Goal: Complete Application Form: Complete application form

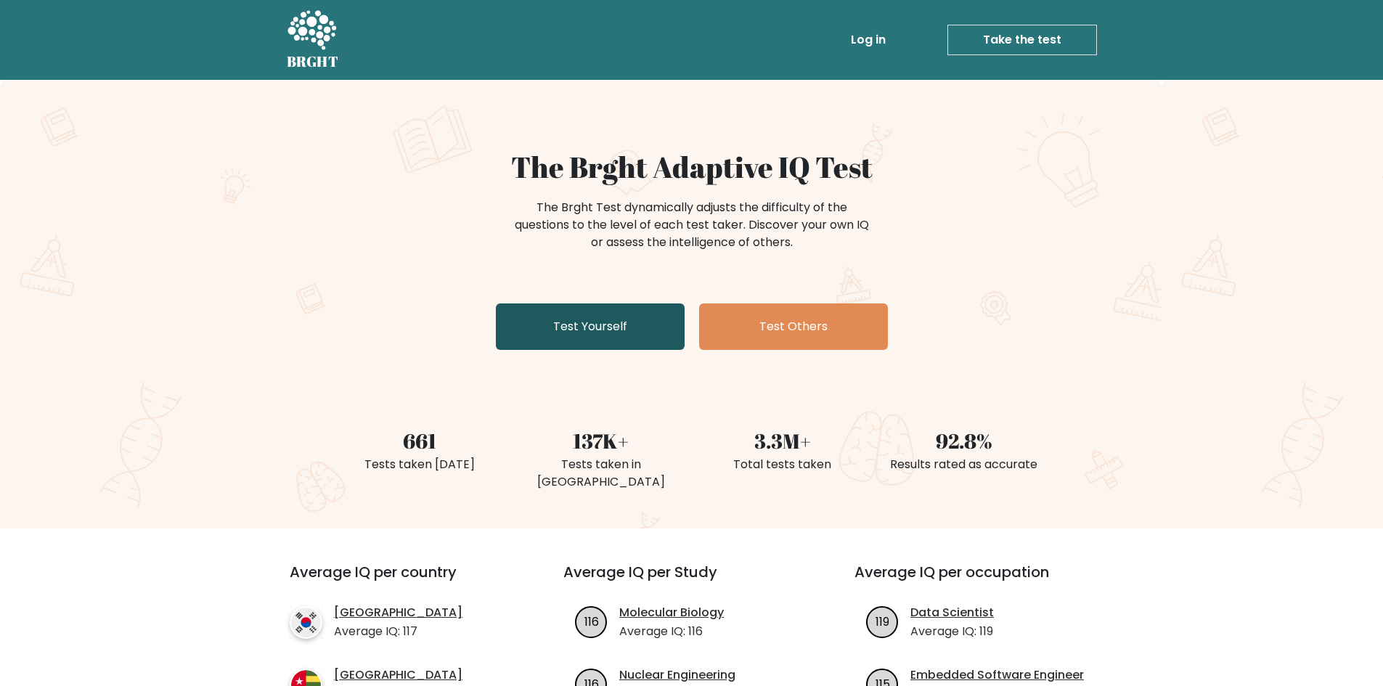
click at [644, 335] on link "Test Yourself" at bounding box center [590, 327] width 189 height 46
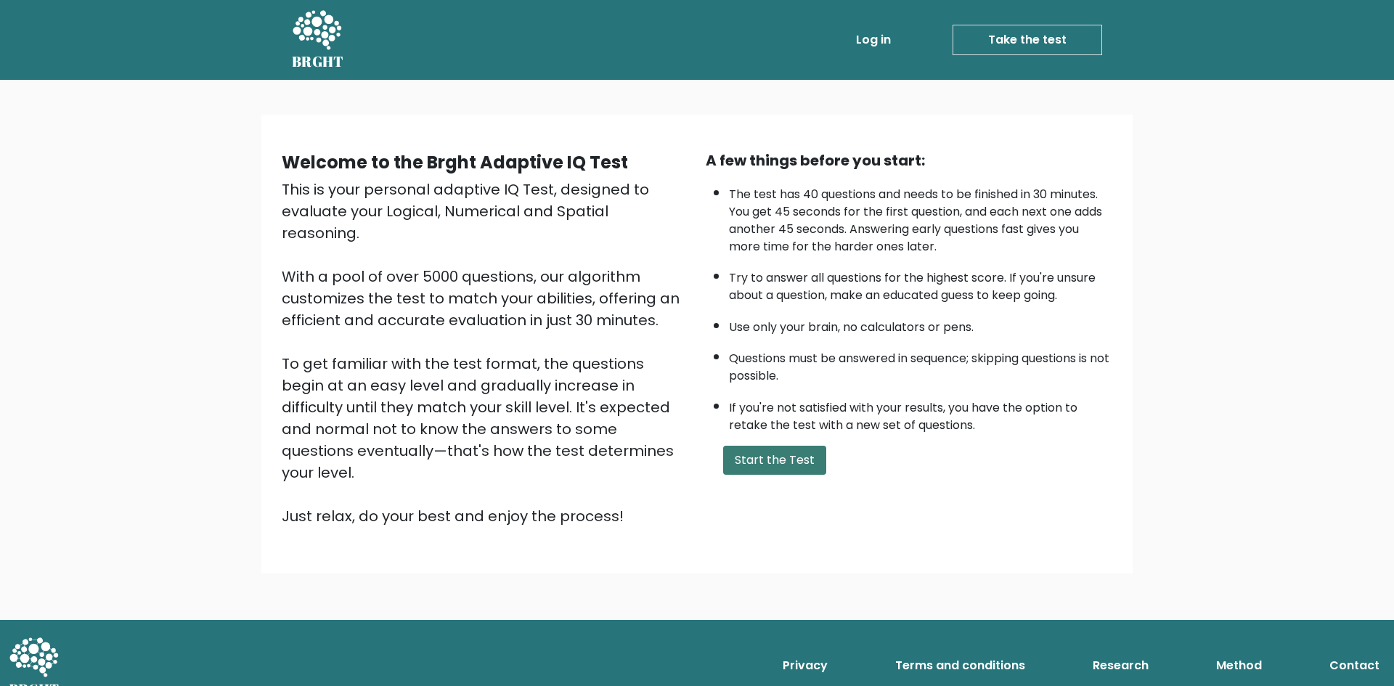
click at [760, 472] on button "Start the Test" at bounding box center [774, 460] width 103 height 29
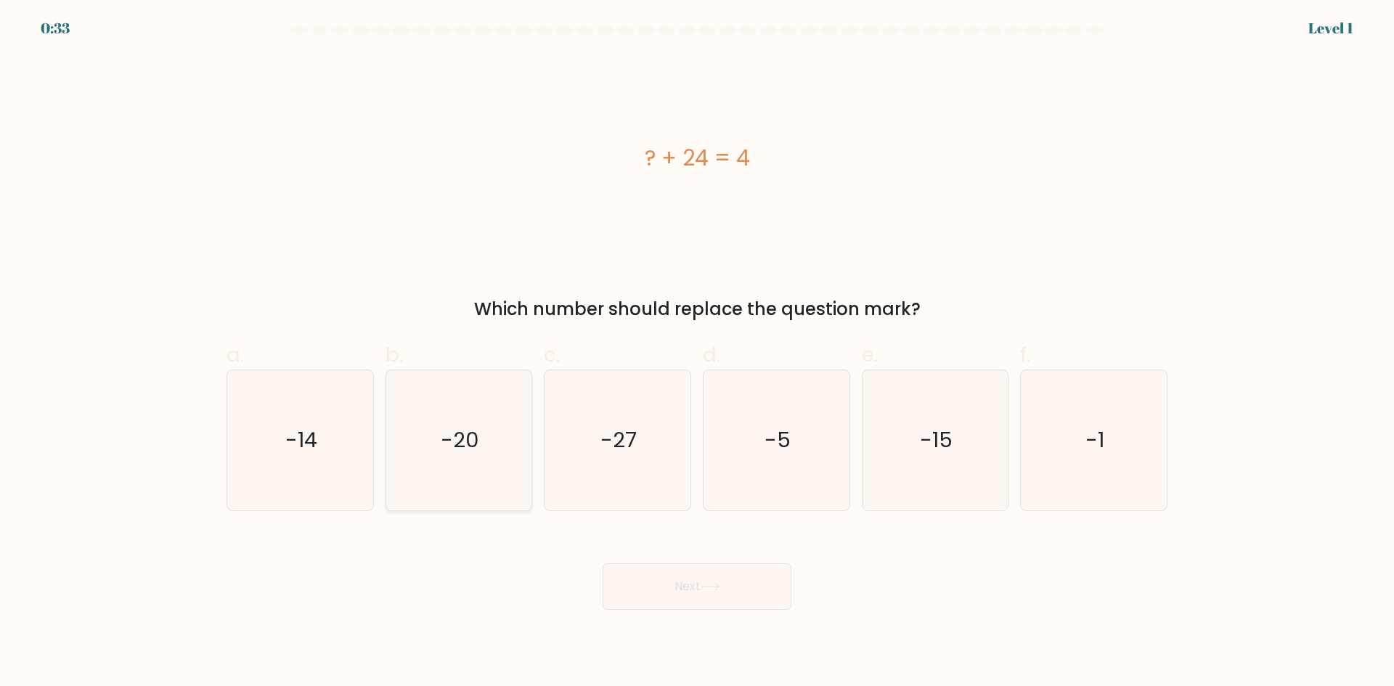
click at [516, 405] on icon "-20" at bounding box center [458, 440] width 140 height 140
click at [697, 353] on input "b. -20" at bounding box center [697, 347] width 1 height 9
radio input "true"
click at [737, 598] on button "Next" at bounding box center [697, 587] width 189 height 46
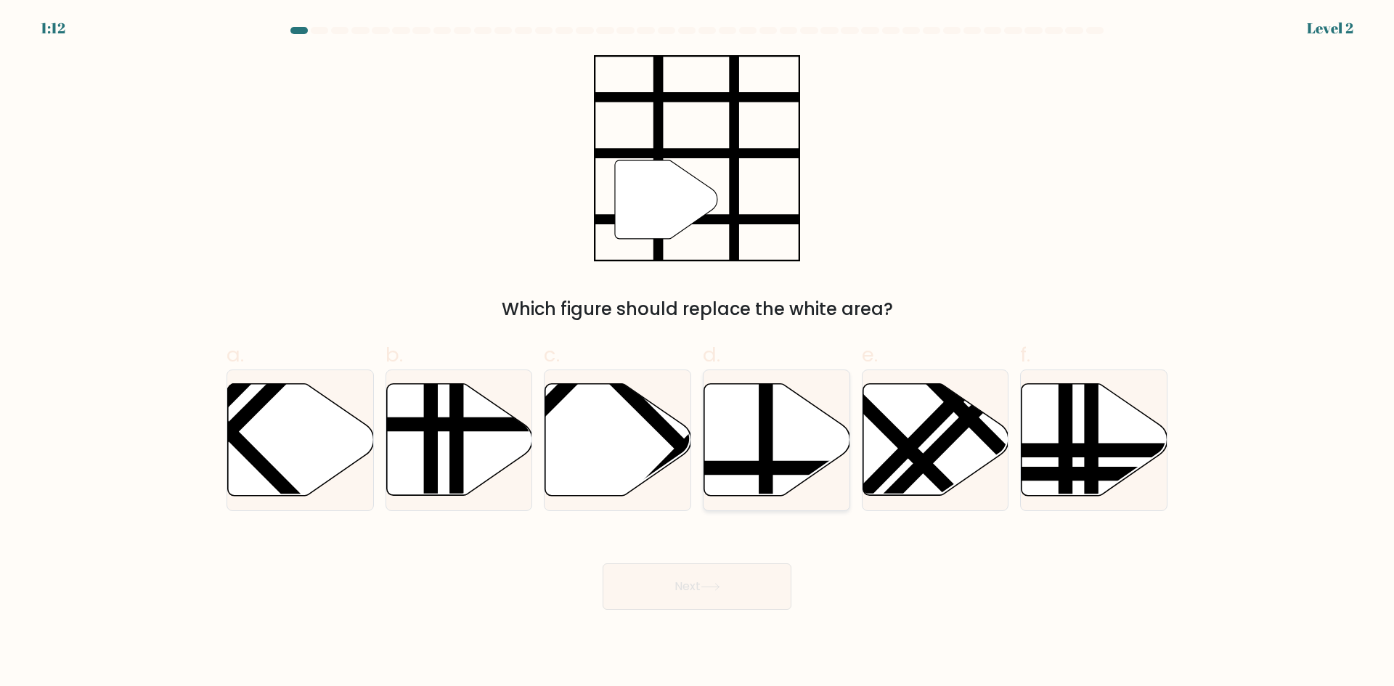
click at [766, 435] on line at bounding box center [766, 381] width 0 height 294
click at [698, 353] on input "d." at bounding box center [697, 347] width 1 height 9
radio input "true"
click at [708, 596] on button "Next" at bounding box center [697, 587] width 189 height 46
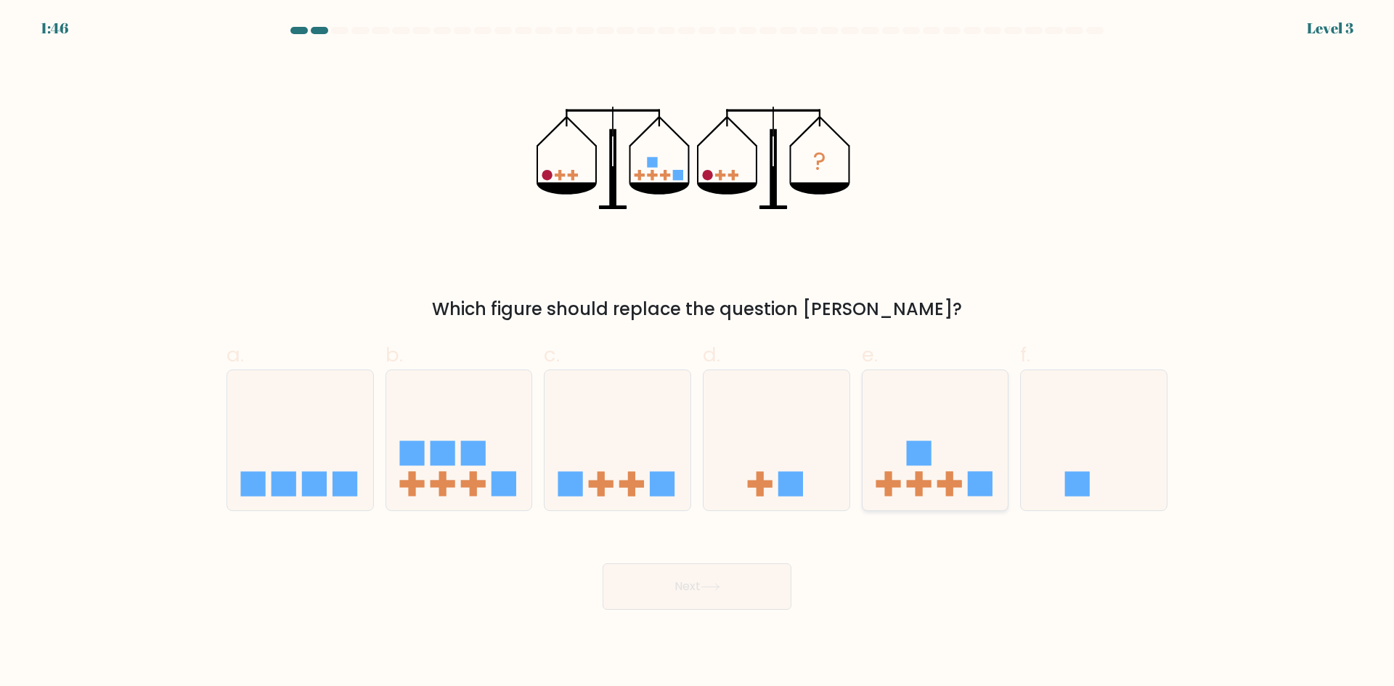
click at [919, 487] on rect at bounding box center [918, 484] width 25 height 7
click at [698, 353] on input "e." at bounding box center [697, 347] width 1 height 9
radio input "true"
click at [919, 487] on rect at bounding box center [919, 483] width 25 height 7
click at [698, 353] on input "e." at bounding box center [697, 347] width 1 height 9
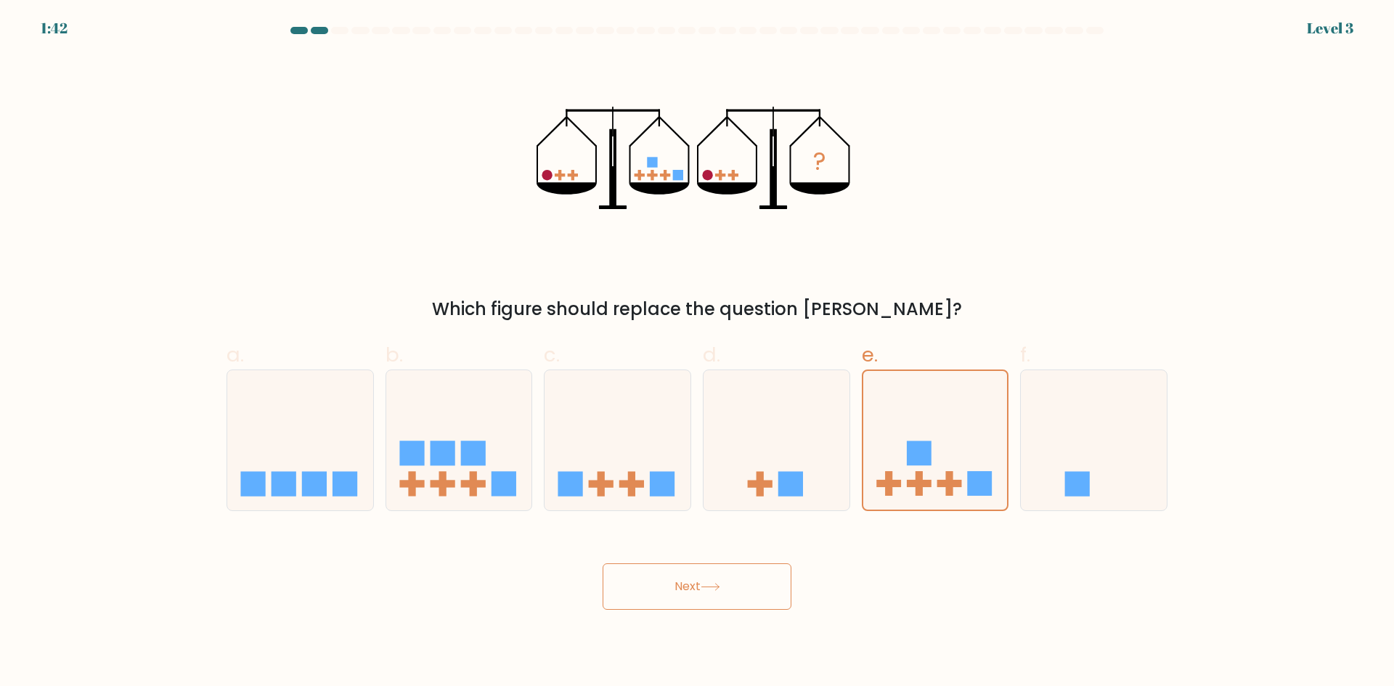
click at [757, 599] on button "Next" at bounding box center [697, 587] width 189 height 46
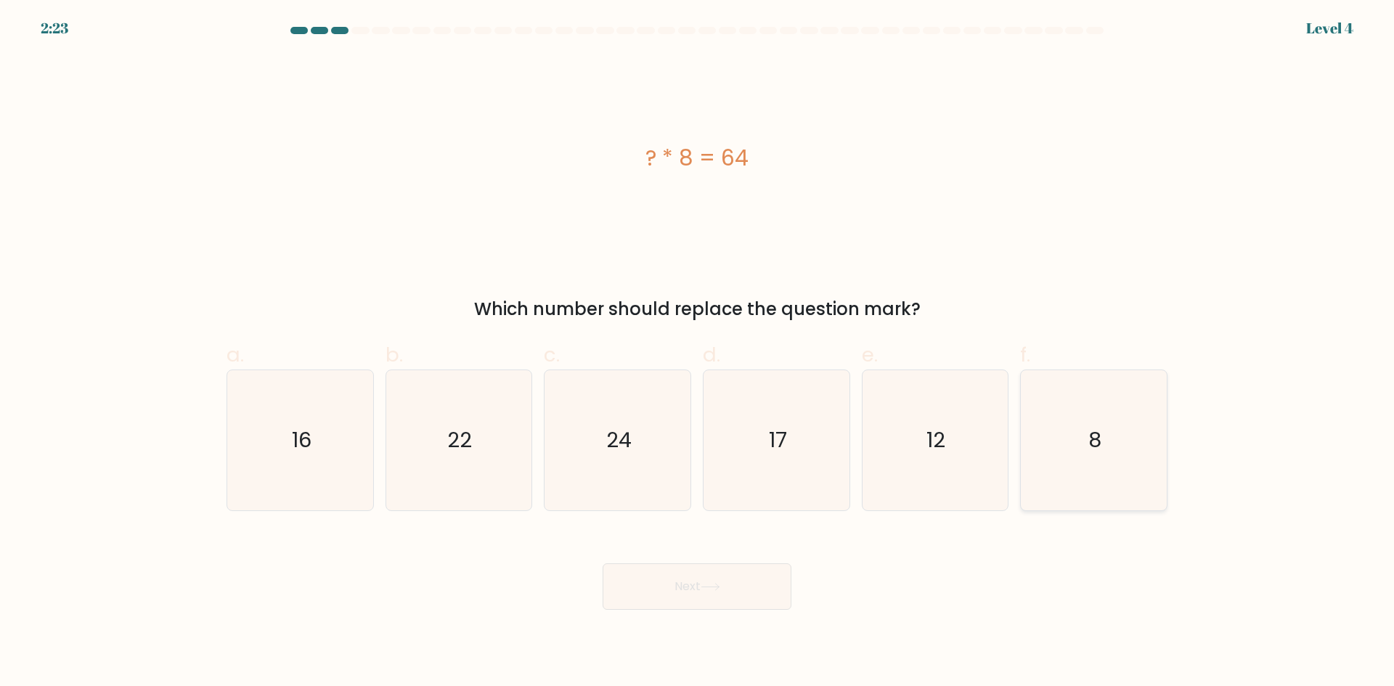
click at [1092, 455] on text "8" at bounding box center [1095, 440] width 13 height 29
click at [698, 353] on input "f. 8" at bounding box center [697, 347] width 1 height 9
radio input "true"
click at [742, 584] on button "Next" at bounding box center [697, 587] width 189 height 46
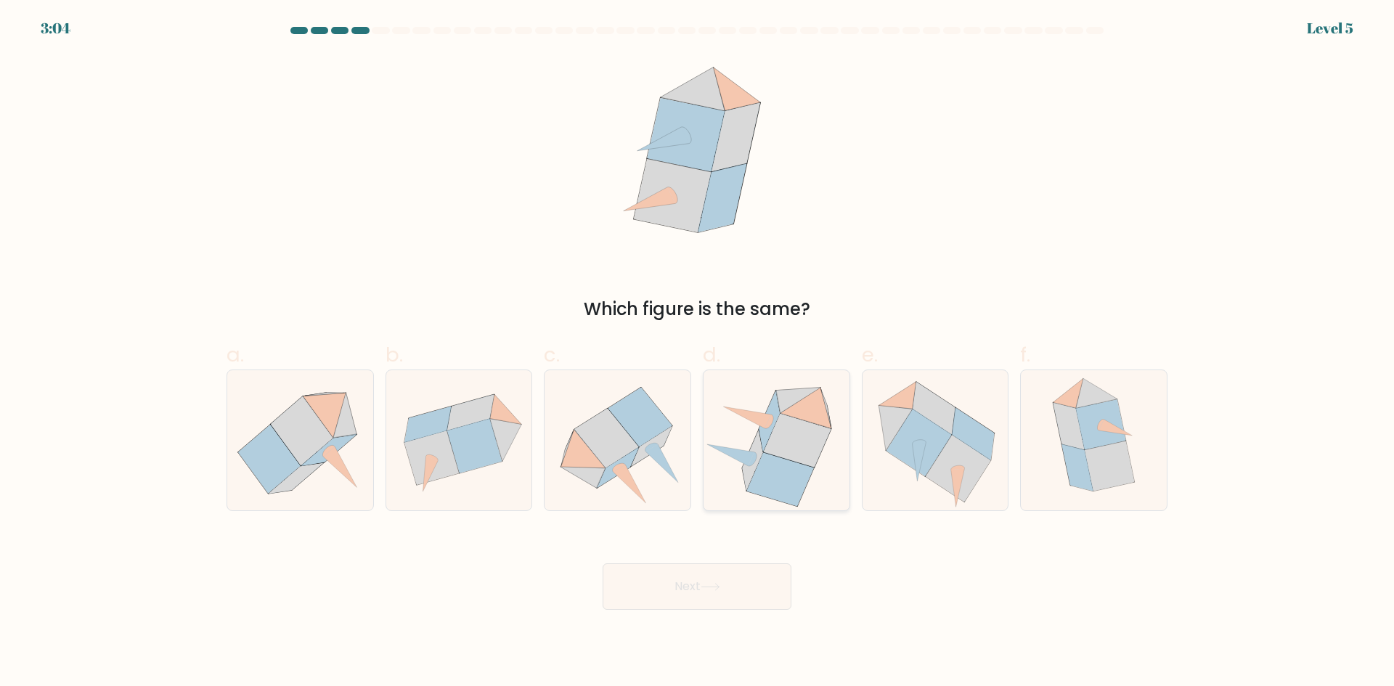
click at [768, 458] on icon at bounding box center [780, 480] width 67 height 54
click at [698, 353] on input "d." at bounding box center [697, 347] width 1 height 9
radio input "true"
click at [745, 595] on button "Next" at bounding box center [697, 587] width 189 height 46
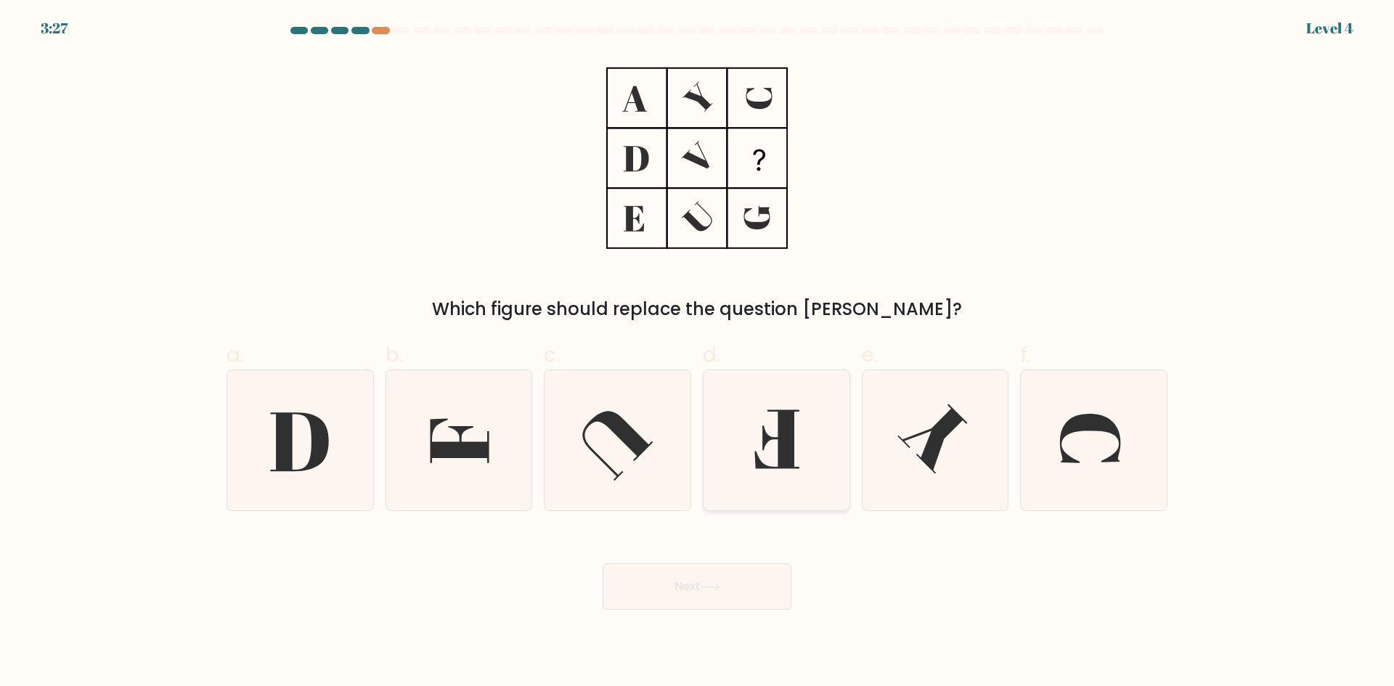
click at [822, 412] on icon at bounding box center [777, 440] width 140 height 140
click at [698, 353] on input "d." at bounding box center [697, 347] width 1 height 9
radio input "true"
click at [754, 585] on button "Next" at bounding box center [697, 587] width 189 height 46
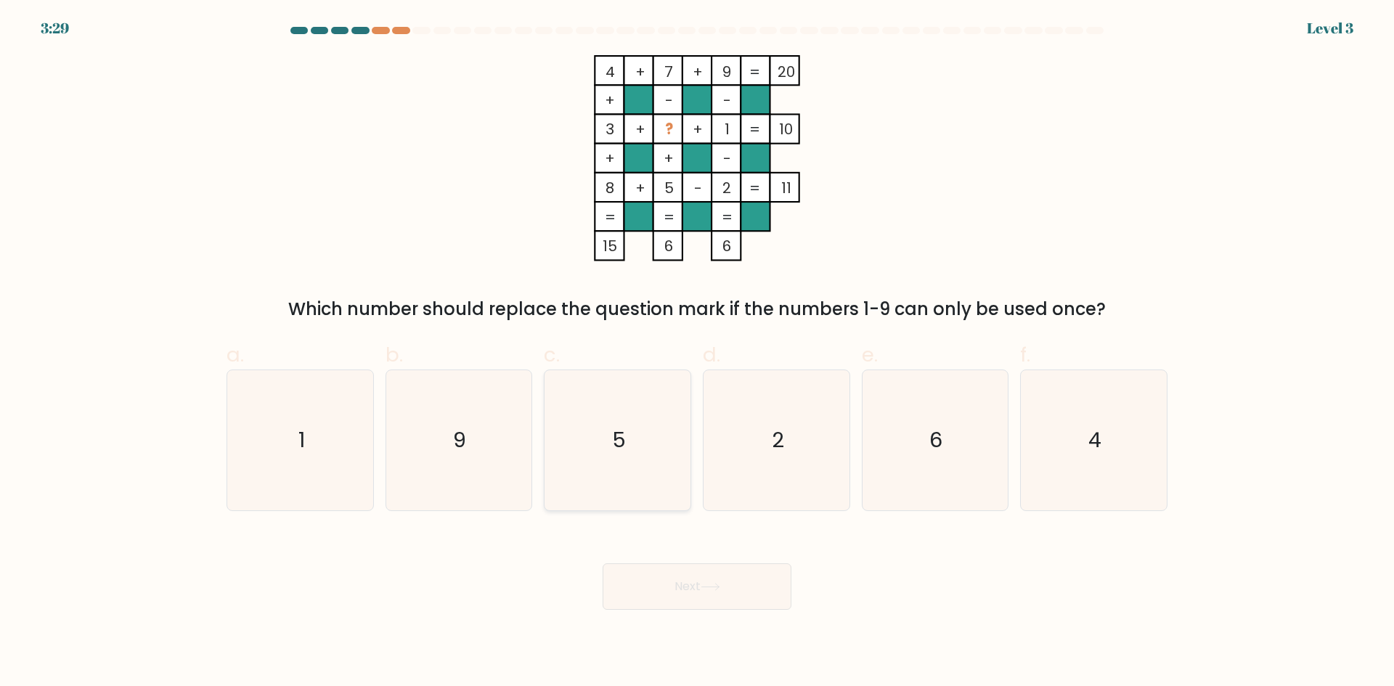
click at [683, 441] on icon "5" at bounding box center [618, 440] width 140 height 140
click at [697, 353] on input "c. 5" at bounding box center [697, 347] width 1 height 9
radio input "true"
click at [660, 595] on button "Next" at bounding box center [697, 587] width 189 height 46
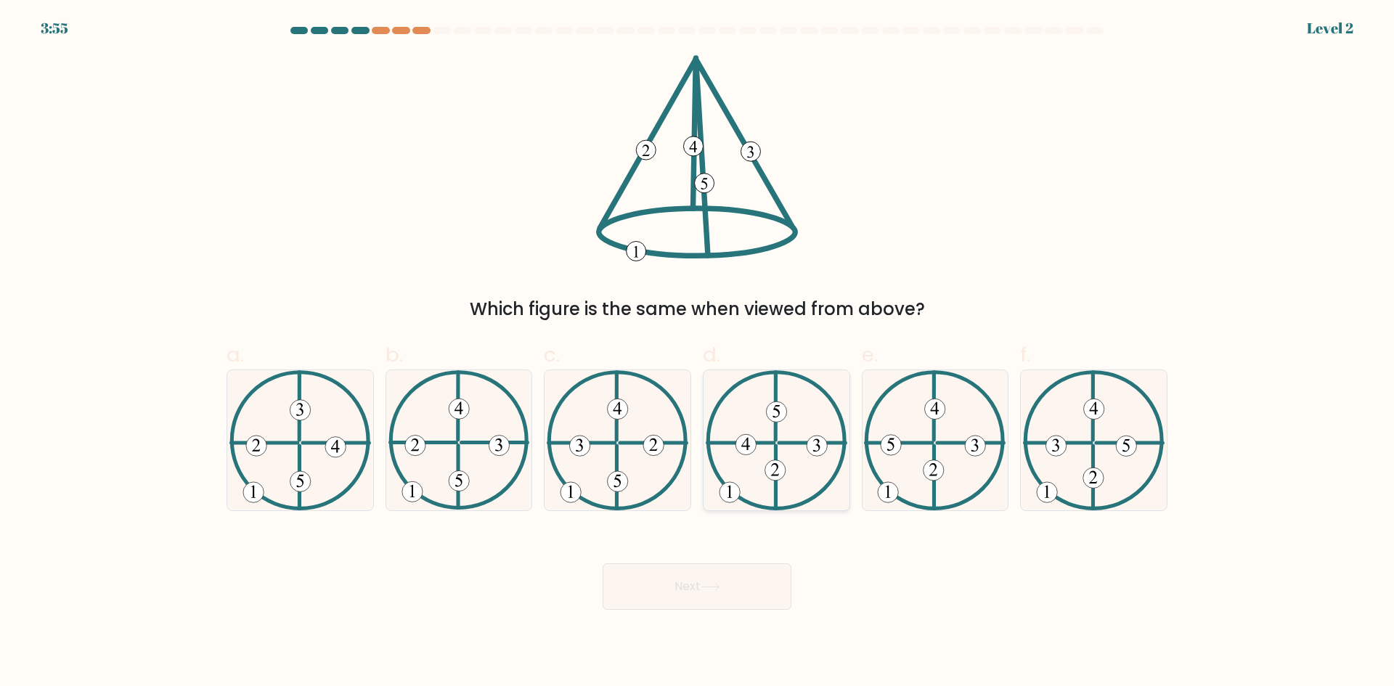
click at [776, 491] on 613 at bounding box center [776, 477] width 0 height 62
click at [698, 353] on input "d." at bounding box center [697, 347] width 1 height 9
radio input "true"
click at [749, 579] on button "Next" at bounding box center [697, 587] width 189 height 46
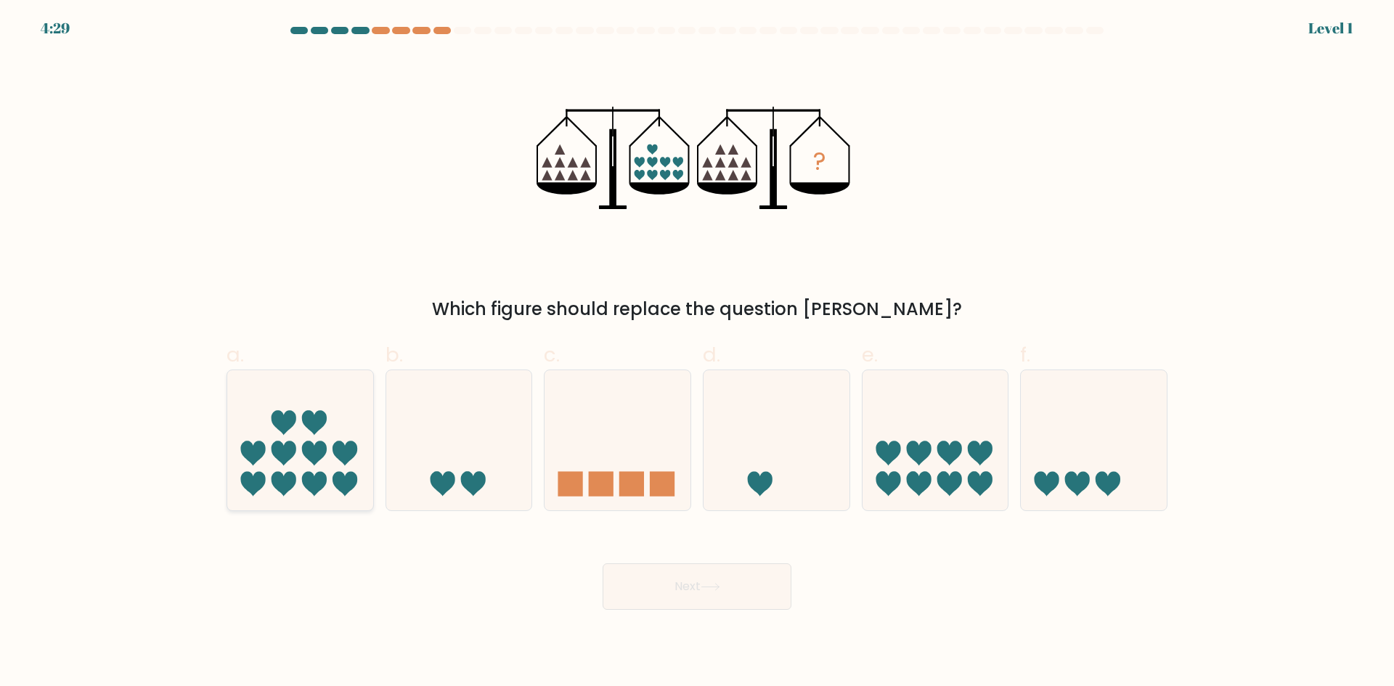
click at [344, 406] on icon at bounding box center [300, 440] width 146 height 121
click at [697, 353] on input "a." at bounding box center [697, 347] width 1 height 9
radio input "true"
click at [717, 609] on button "Next" at bounding box center [697, 587] width 189 height 46
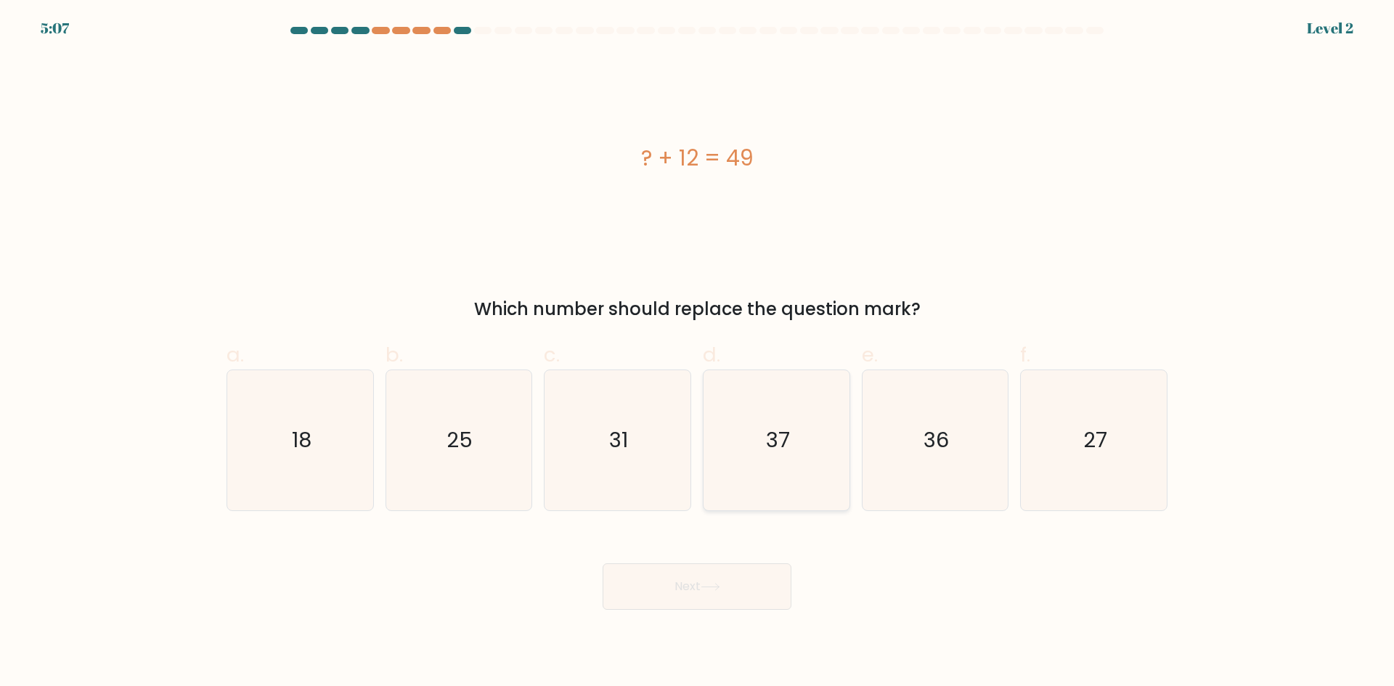
click at [776, 448] on text "37" at bounding box center [778, 440] width 24 height 29
click at [698, 353] on input "d. 37" at bounding box center [697, 347] width 1 height 9
radio input "true"
click at [728, 591] on button "Next" at bounding box center [697, 587] width 189 height 46
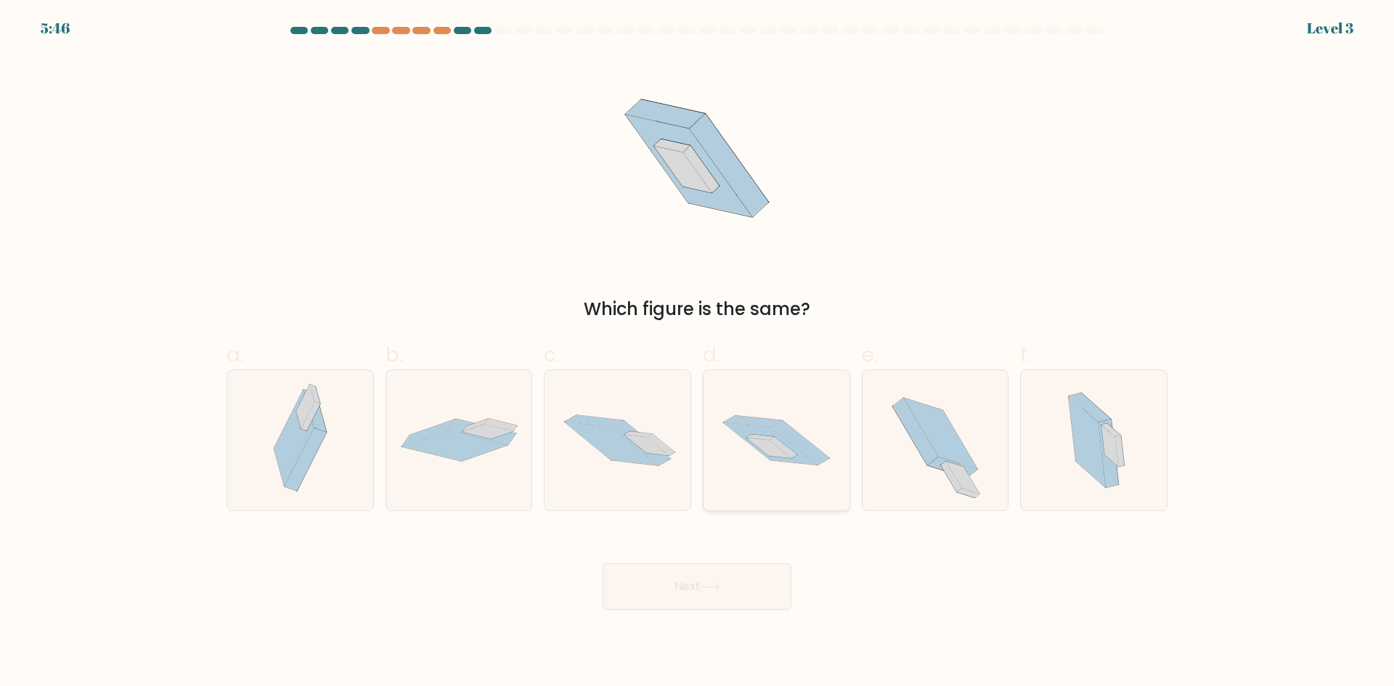
click at [842, 453] on icon at bounding box center [777, 440] width 146 height 97
click at [698, 353] on input "d." at bounding box center [697, 347] width 1 height 9
radio input "true"
click at [744, 604] on button "Next" at bounding box center [697, 587] width 189 height 46
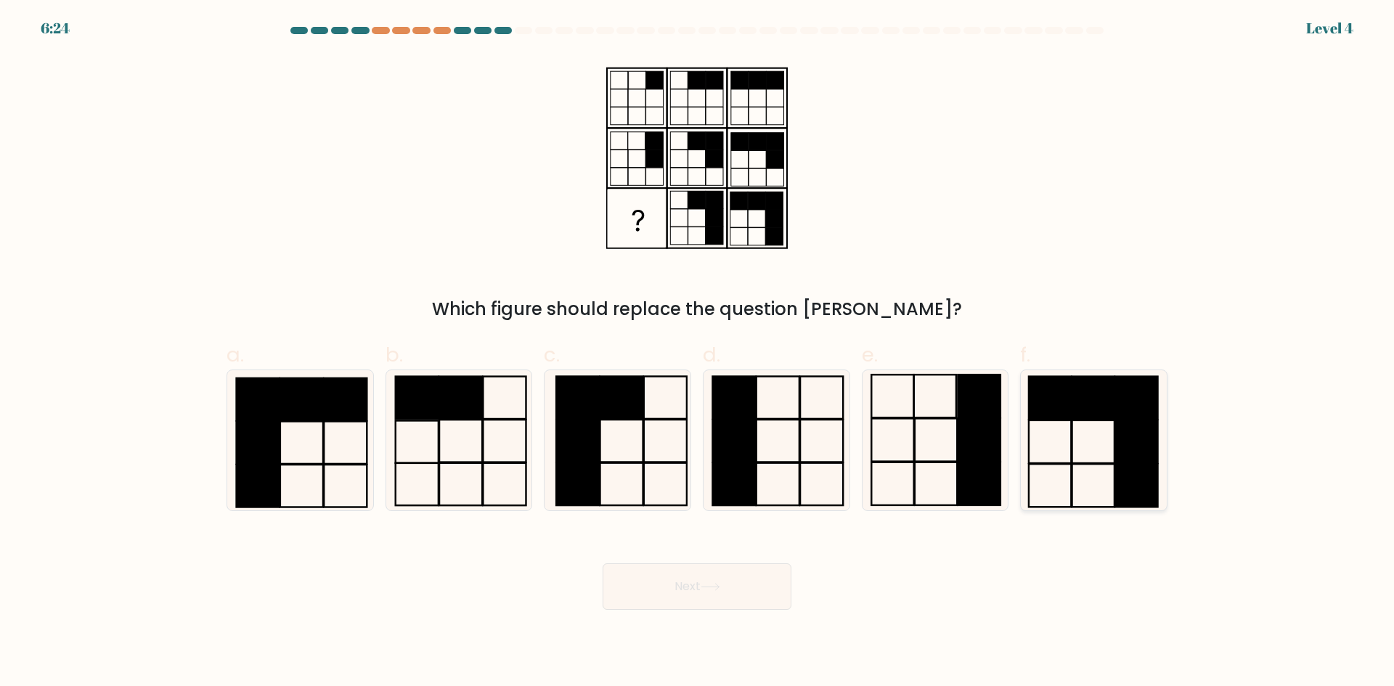
click at [1065, 447] on icon at bounding box center [1094, 440] width 140 height 140
click at [698, 353] on input "f." at bounding box center [697, 347] width 1 height 9
radio input "true"
click at [773, 590] on button "Next" at bounding box center [697, 587] width 189 height 46
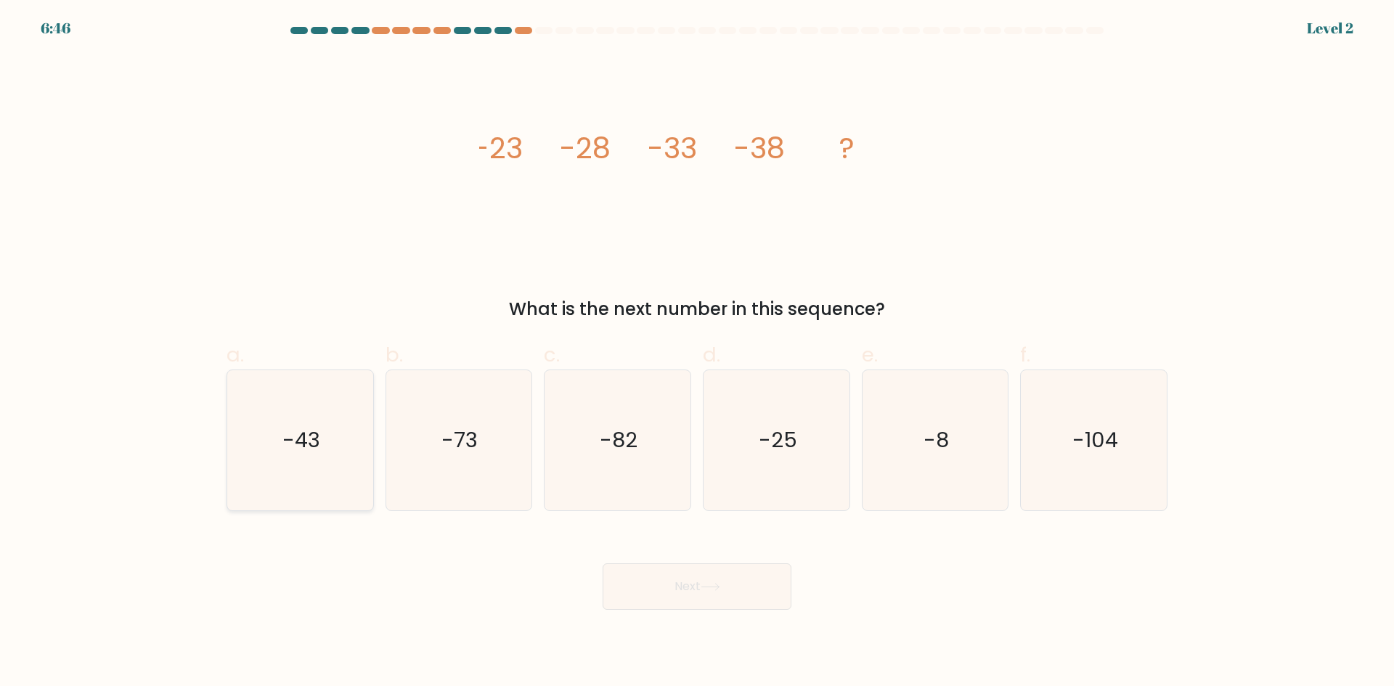
click at [351, 486] on icon "-43" at bounding box center [300, 440] width 140 height 140
click at [697, 353] on input "a. -43" at bounding box center [697, 347] width 1 height 9
radio input "true"
click at [681, 586] on button "Next" at bounding box center [697, 587] width 189 height 46
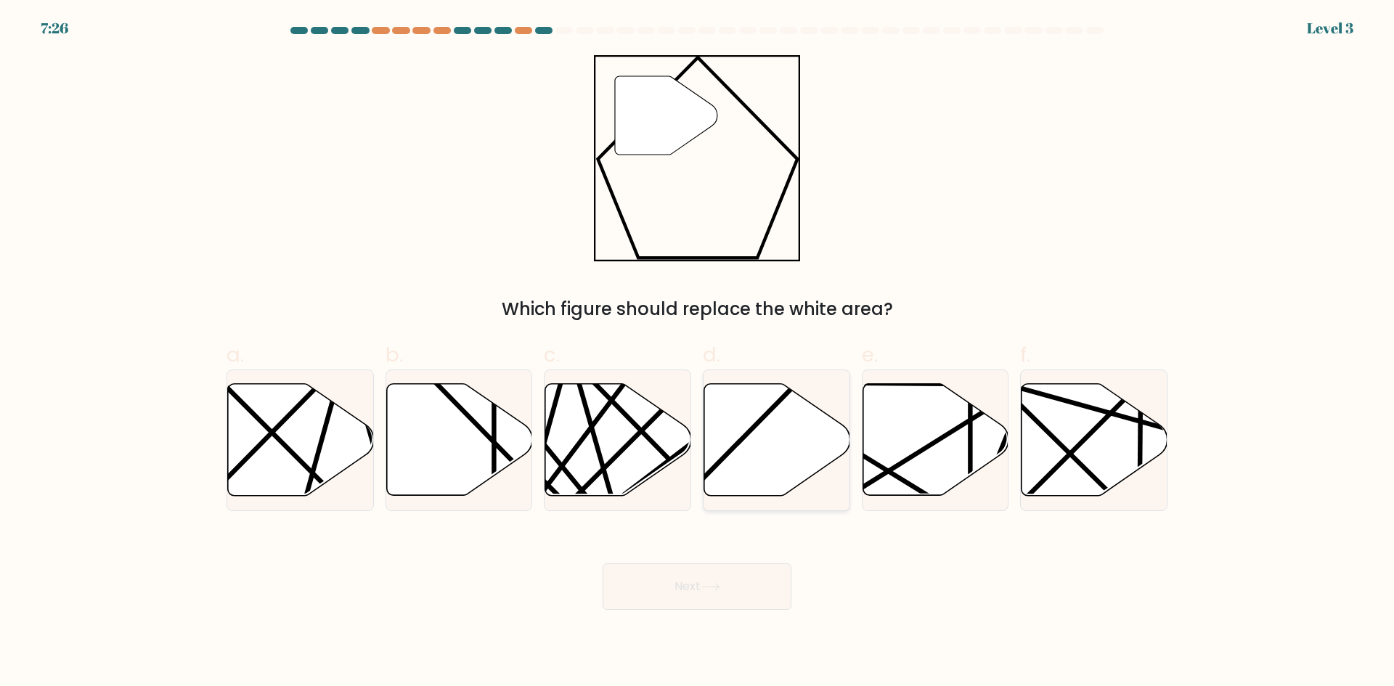
click at [741, 431] on icon at bounding box center [777, 440] width 146 height 112
click at [698, 353] on input "d." at bounding box center [697, 347] width 1 height 9
radio input "true"
click at [707, 583] on icon at bounding box center [711, 587] width 20 height 8
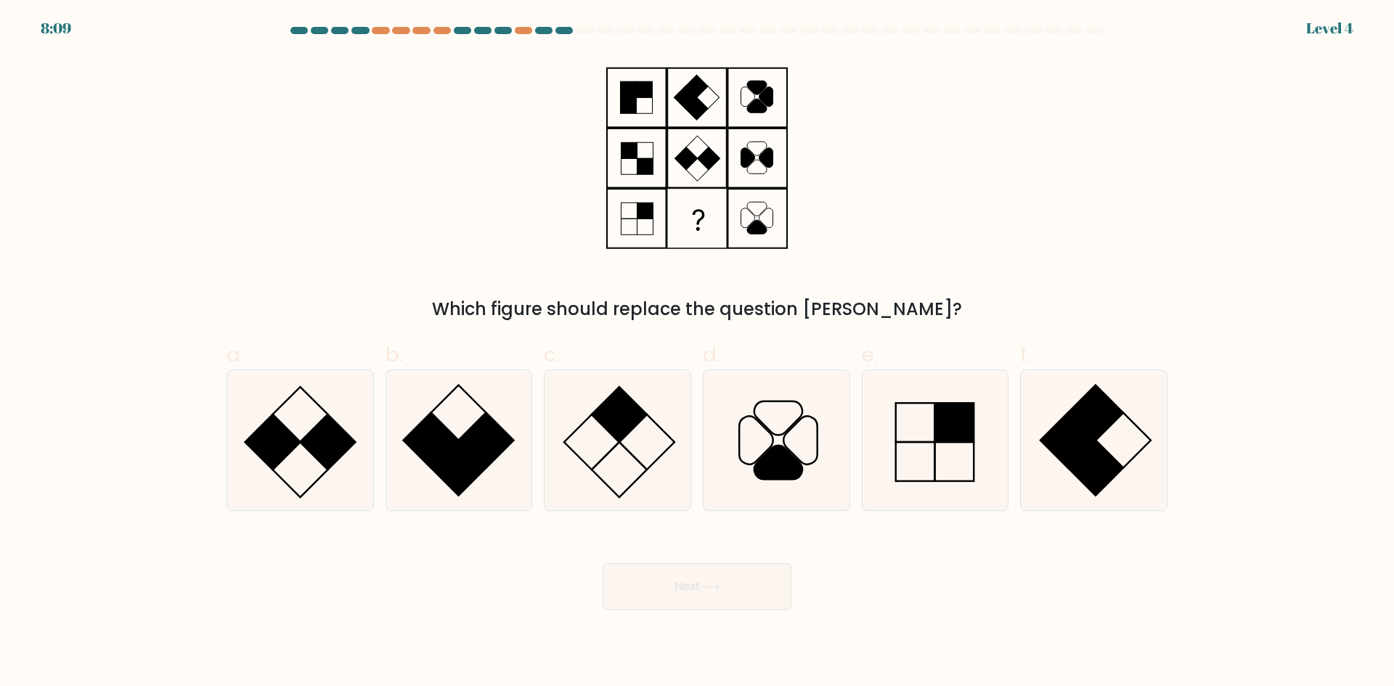
click at [709, 590] on icon at bounding box center [711, 587] width 20 height 8
click at [1020, 254] on div "Which figure should replace the question mark?" at bounding box center [697, 188] width 959 height 267
click at [656, 434] on icon at bounding box center [618, 440] width 140 height 140
click at [697, 353] on input "c." at bounding box center [697, 347] width 1 height 9
radio input "true"
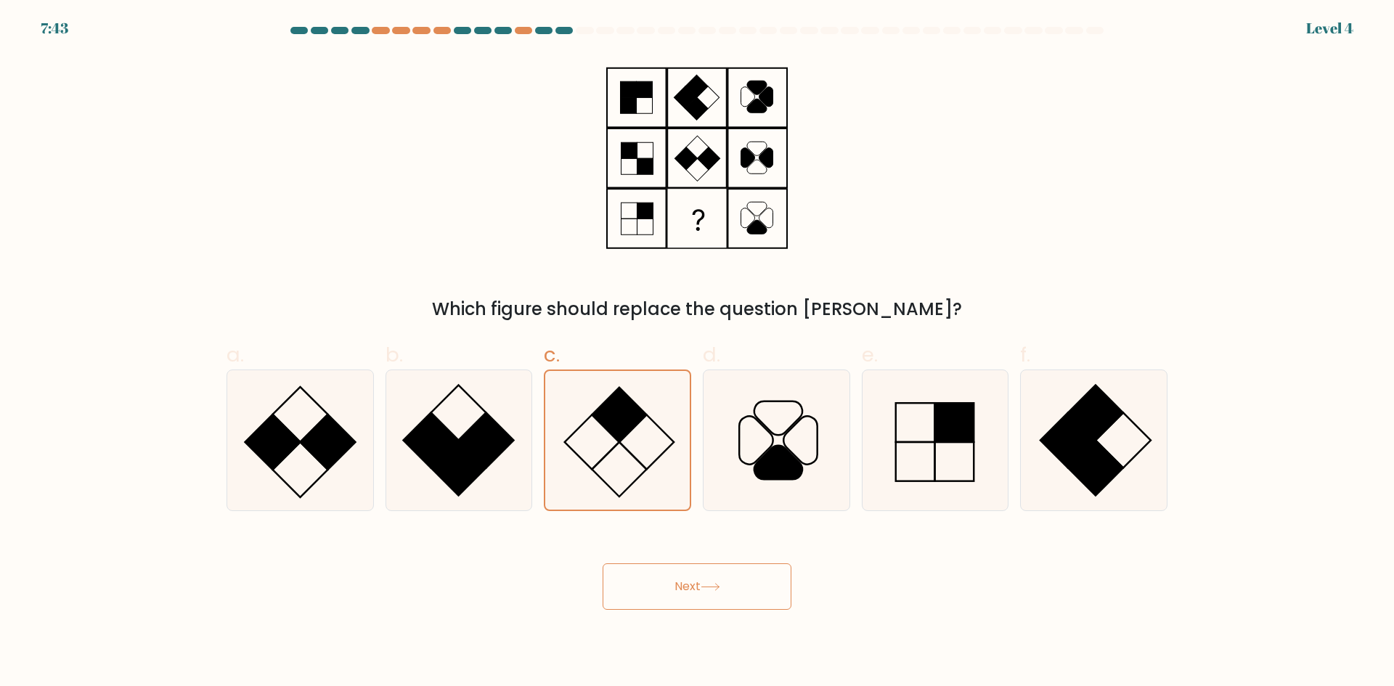
click at [700, 569] on button "Next" at bounding box center [697, 587] width 189 height 46
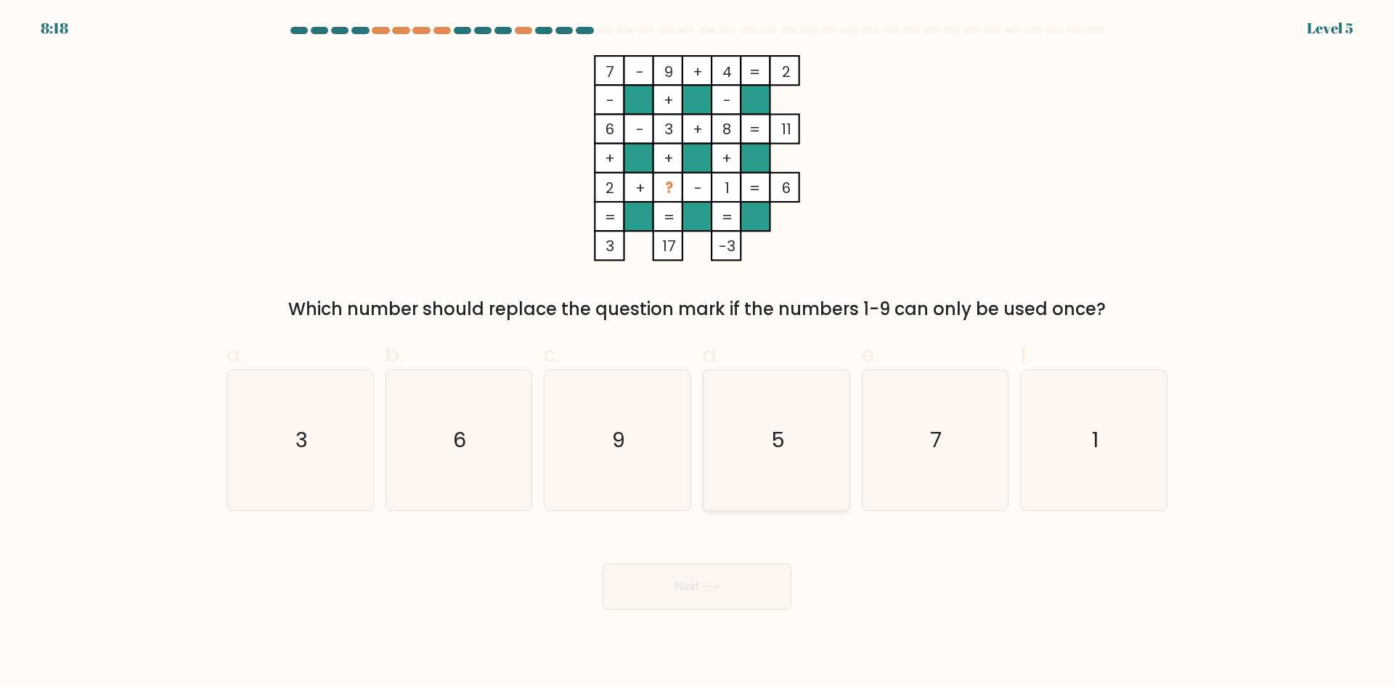
click at [805, 463] on icon "5" at bounding box center [777, 440] width 140 height 140
click at [698, 353] on input "d. 5" at bounding box center [697, 347] width 1 height 9
radio input "true"
click at [741, 568] on button "Next" at bounding box center [697, 587] width 189 height 46
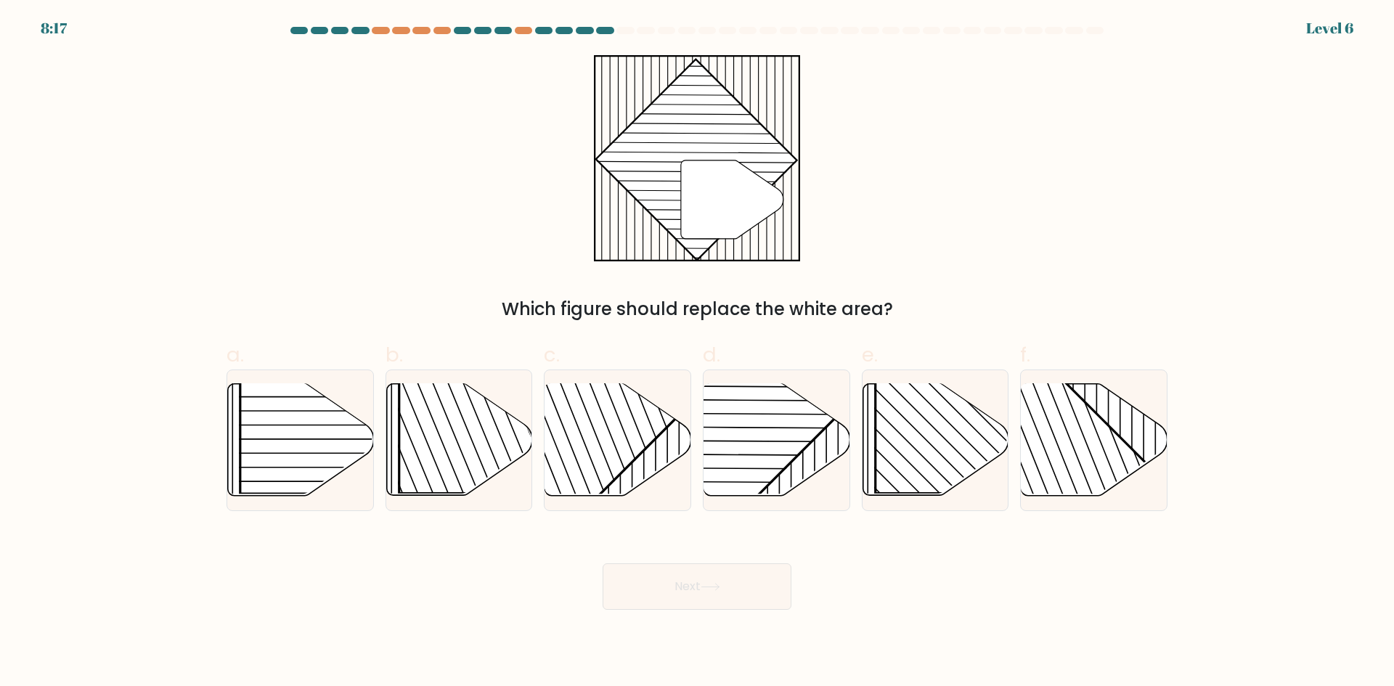
click at [741, 593] on button "Next" at bounding box center [697, 587] width 189 height 46
click at [927, 566] on div "Next" at bounding box center [697, 569] width 959 height 81
click at [792, 479] on line at bounding box center [792, 381] width 0 height 294
click at [698, 353] on input "d." at bounding box center [697, 347] width 1 height 9
radio input "true"
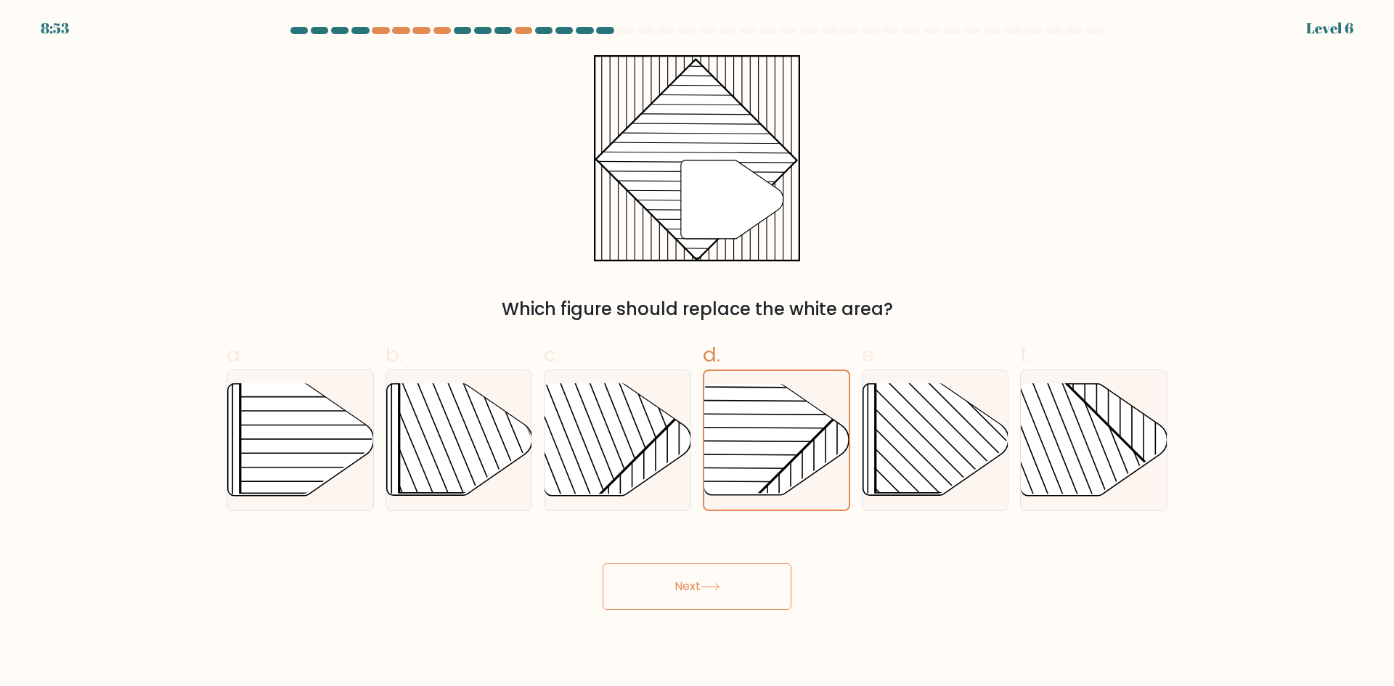
drag, startPoint x: 714, startPoint y: 602, endPoint x: 882, endPoint y: 544, distance: 178.2
click at [882, 544] on div "Next" at bounding box center [697, 569] width 959 height 81
click at [738, 604] on button "Next" at bounding box center [697, 587] width 189 height 46
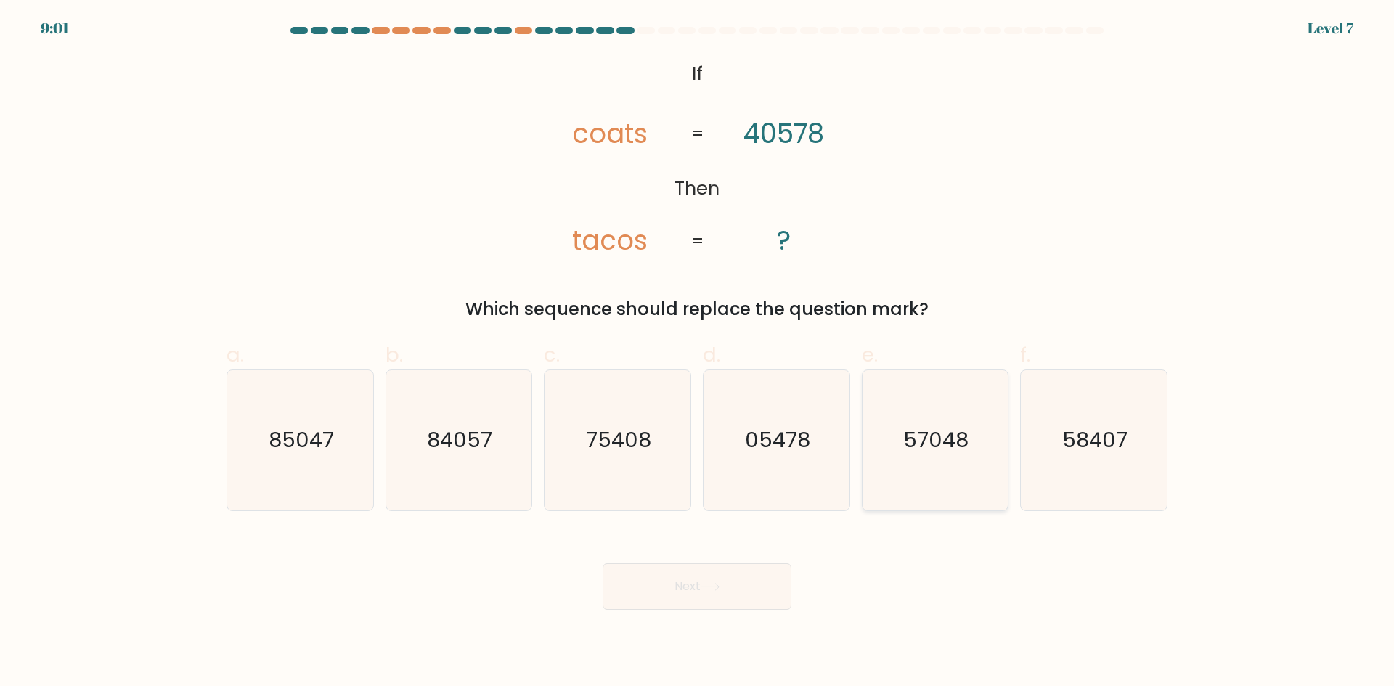
click at [941, 468] on icon "57048" at bounding box center [935, 440] width 140 height 140
click at [698, 353] on input "e. 57048" at bounding box center [697, 347] width 1 height 9
radio input "true"
click at [764, 585] on button "Next" at bounding box center [697, 587] width 189 height 46
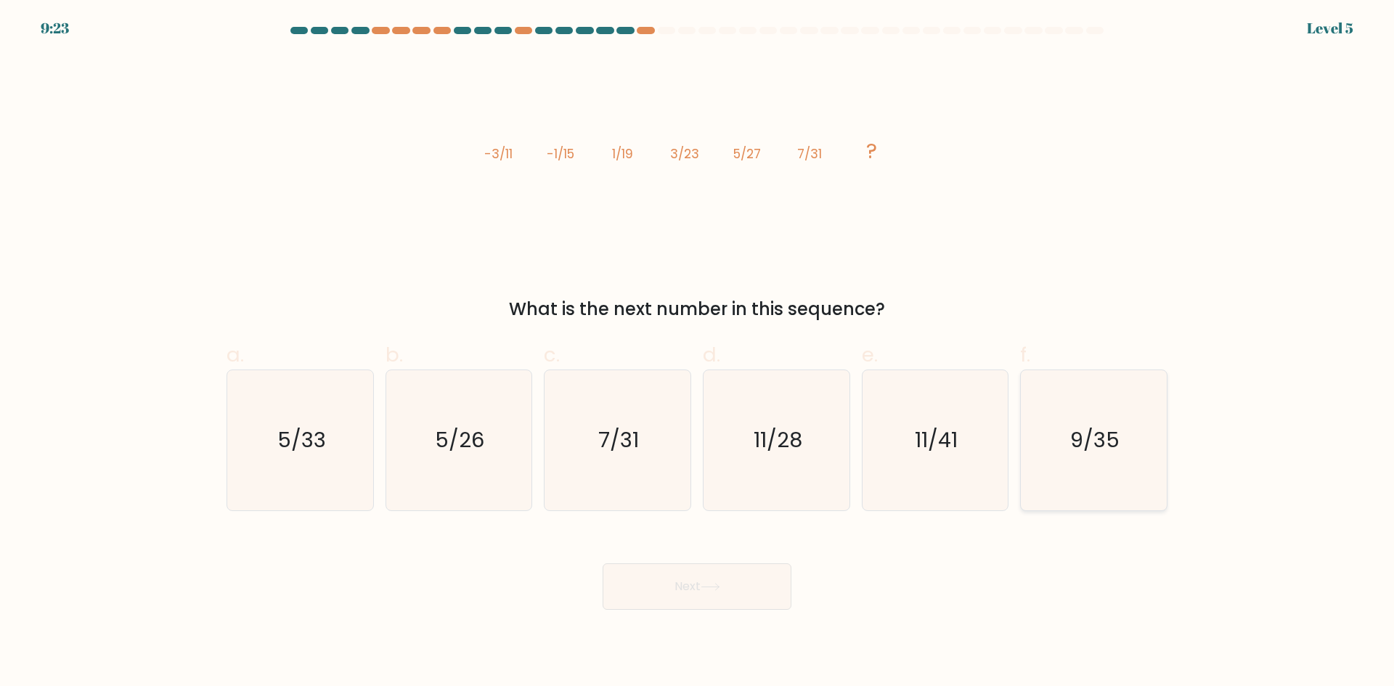
drag, startPoint x: 1073, startPoint y: 410, endPoint x: 1048, endPoint y: 426, distance: 29.0
click at [1070, 412] on icon "9/35" at bounding box center [1094, 440] width 140 height 140
click at [698, 353] on input "f. 9/35" at bounding box center [697, 347] width 1 height 9
radio input "true"
click at [730, 560] on div "Next" at bounding box center [697, 569] width 959 height 81
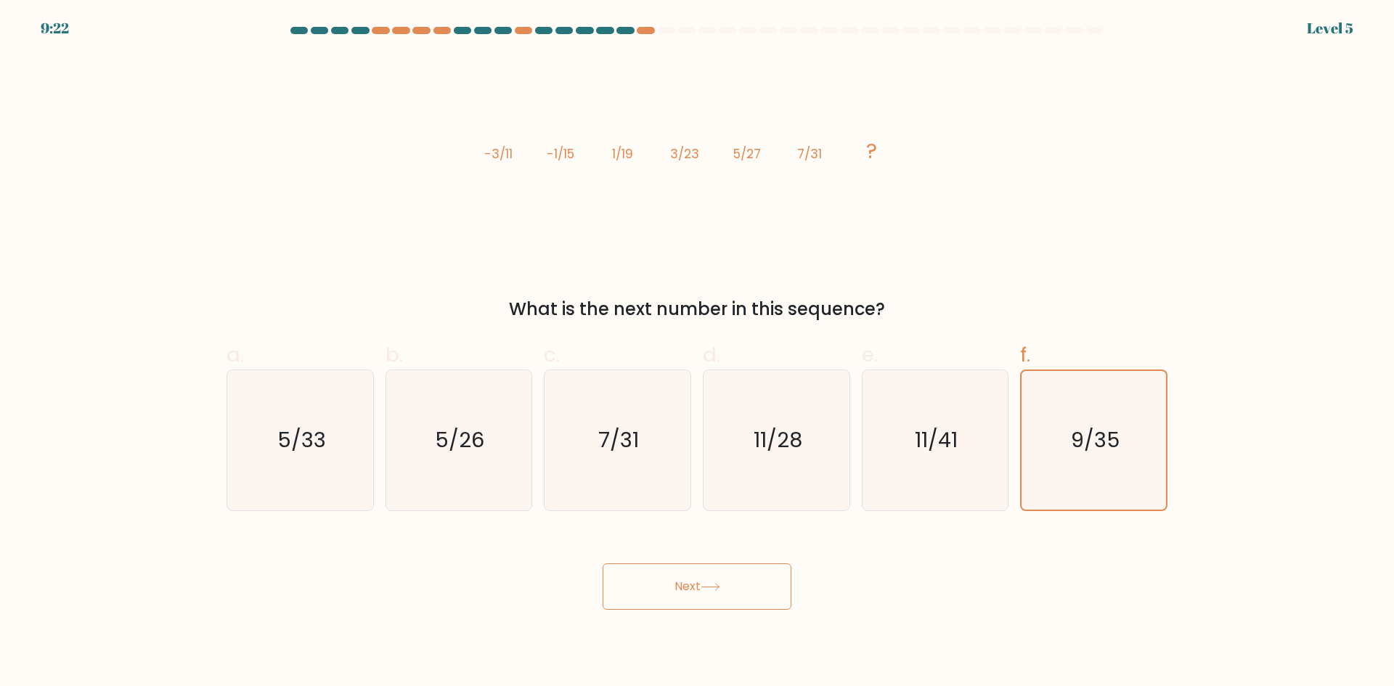
click at [755, 608] on button "Next" at bounding box center [697, 587] width 189 height 46
click at [735, 592] on button "Next" at bounding box center [697, 587] width 189 height 46
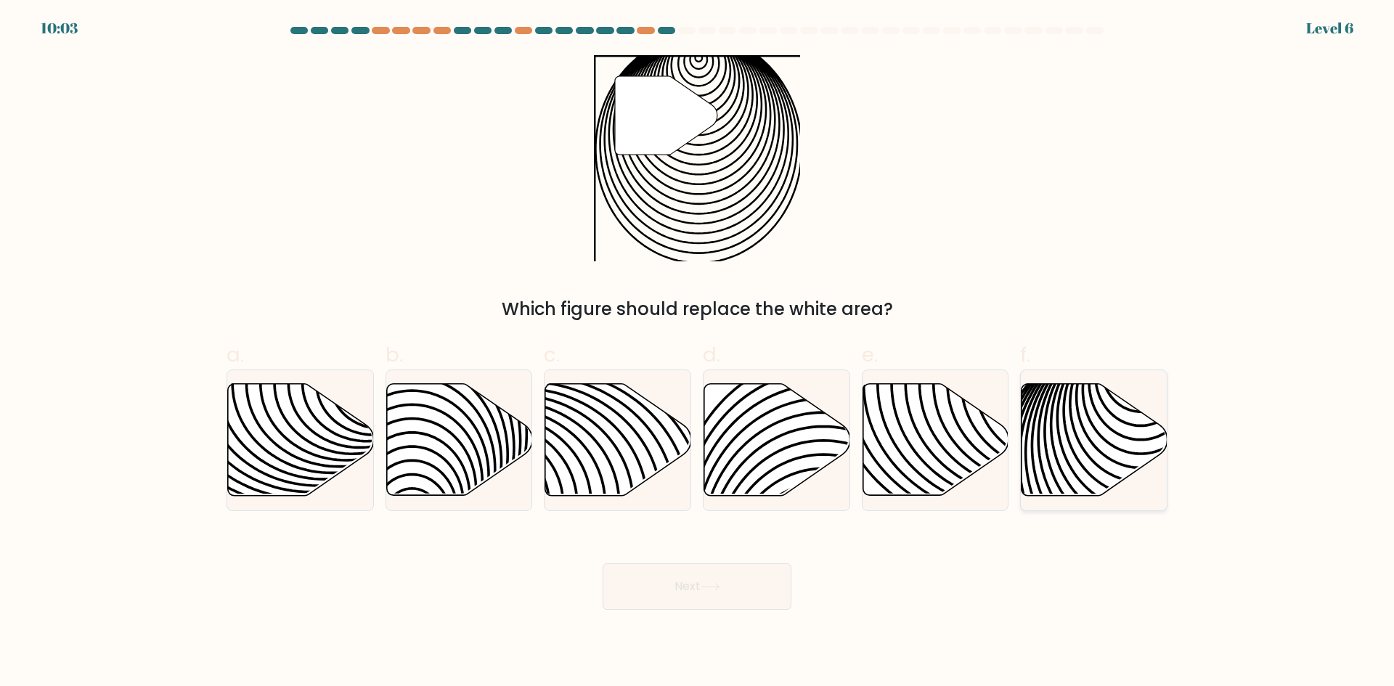
click at [1075, 455] on icon at bounding box center [1141, 504] width 294 height 294
click at [698, 353] on input "f." at bounding box center [697, 347] width 1 height 9
radio input "true"
click at [671, 590] on button "Next" at bounding box center [697, 587] width 189 height 46
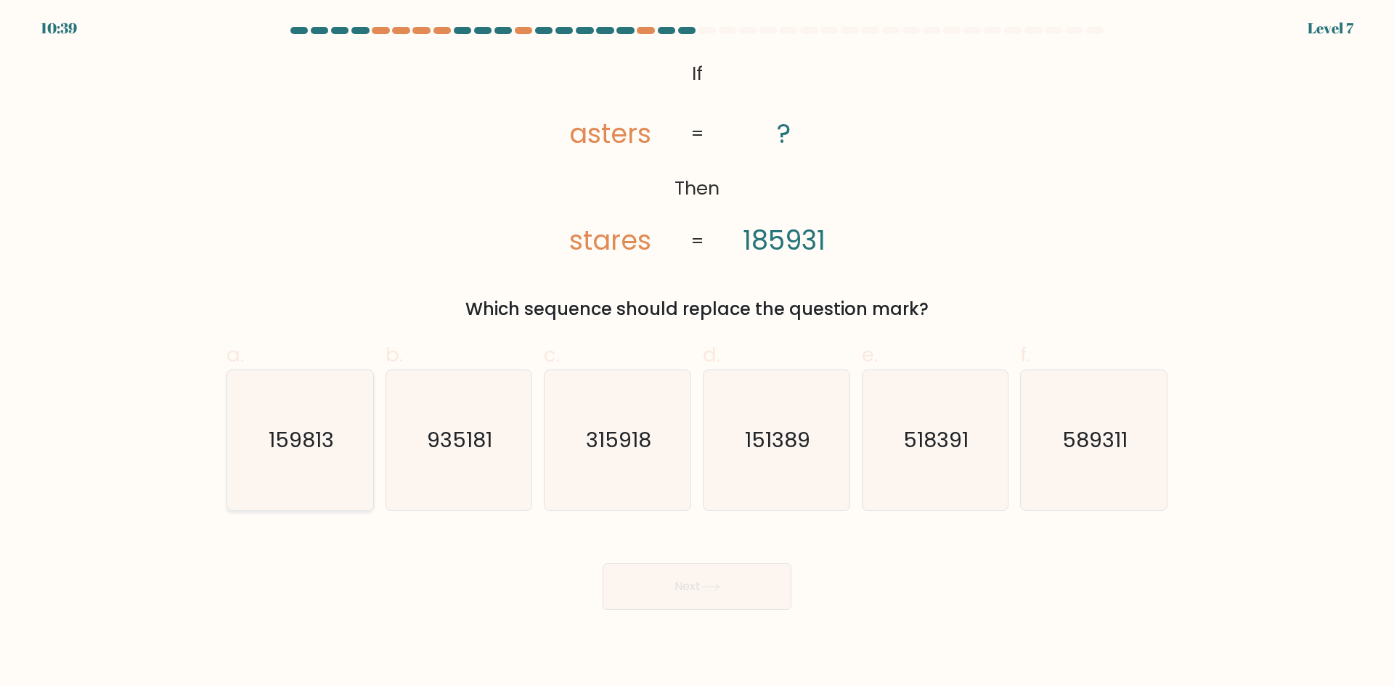
click at [241, 398] on icon "159813" at bounding box center [300, 440] width 140 height 140
click at [697, 353] on input "a. 159813" at bounding box center [697, 347] width 1 height 9
radio input "true"
click at [637, 584] on button "Next" at bounding box center [697, 587] width 189 height 46
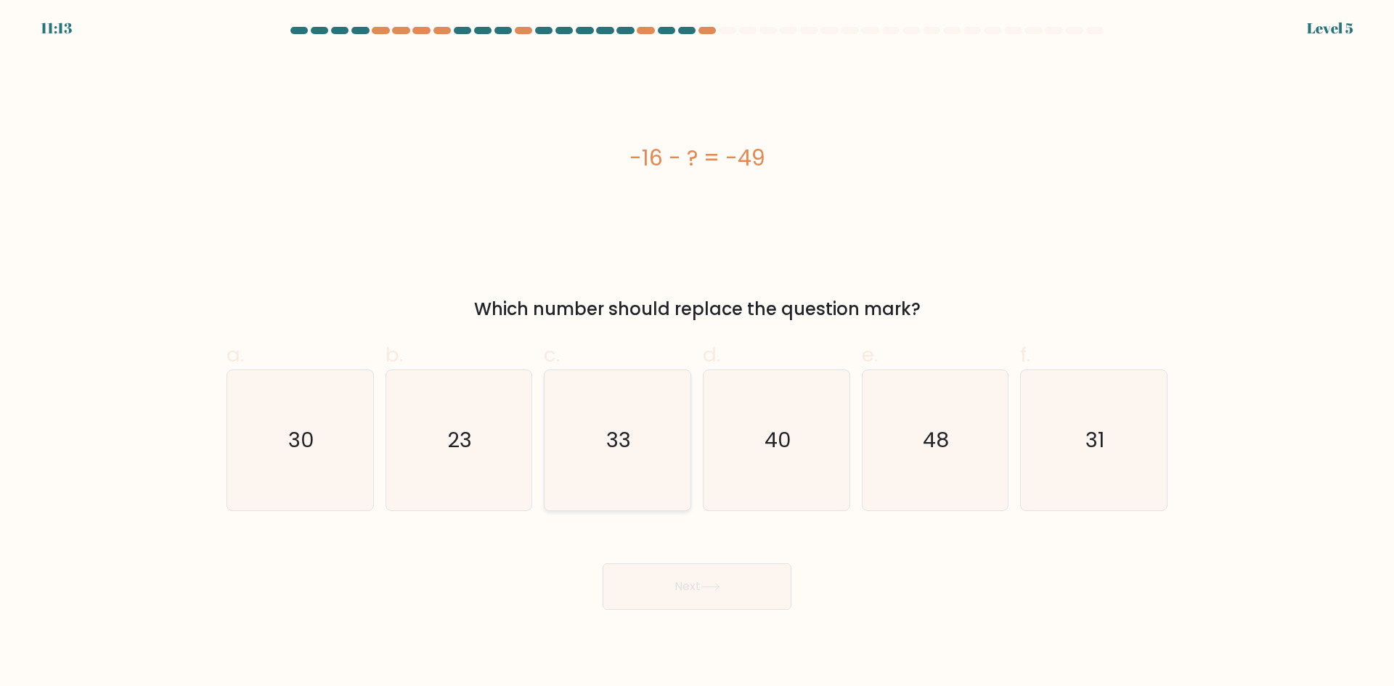
click at [631, 447] on text "33" at bounding box center [619, 440] width 25 height 29
click at [697, 353] on input "c. 33" at bounding box center [697, 347] width 1 height 9
radio input "true"
click at [702, 594] on button "Next" at bounding box center [697, 587] width 189 height 46
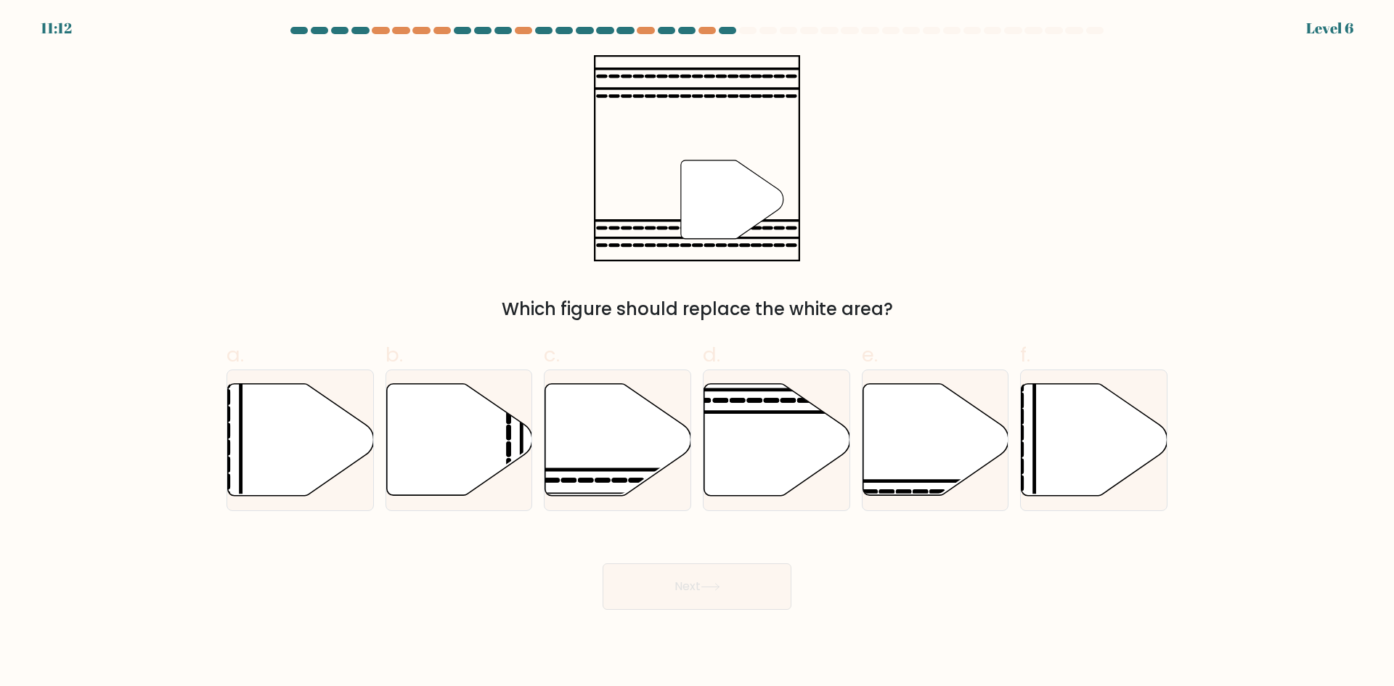
click at [719, 589] on icon at bounding box center [709, 587] width 17 height 7
click at [899, 444] on icon at bounding box center [936, 440] width 146 height 112
click at [698, 353] on input "e." at bounding box center [697, 347] width 1 height 9
radio input "true"
click at [719, 579] on button "Next" at bounding box center [697, 587] width 189 height 46
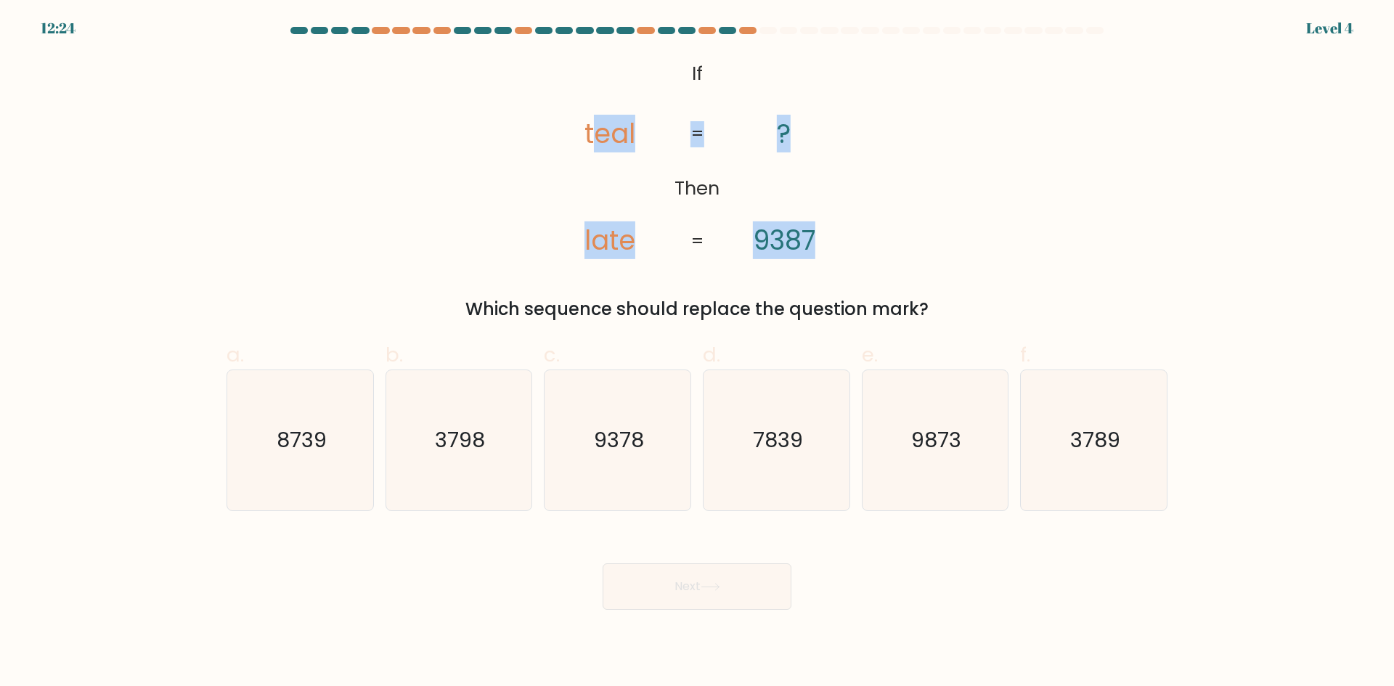
drag, startPoint x: 601, startPoint y: 130, endPoint x: 707, endPoint y: 135, distance: 105.4
click at [707, 135] on icon "@import url('https://fonts.googleapis.com/css?family=Abril+Fatface:400,100,100i…" at bounding box center [697, 158] width 334 height 206
click at [932, 216] on div "@import url('https://fonts.googleapis.com/css?family=Abril+Fatface:400,100,100i…" at bounding box center [697, 188] width 959 height 267
click at [1075, 436] on text "3789" at bounding box center [1095, 440] width 50 height 29
click at [698, 353] on input "f. 3789" at bounding box center [697, 347] width 1 height 9
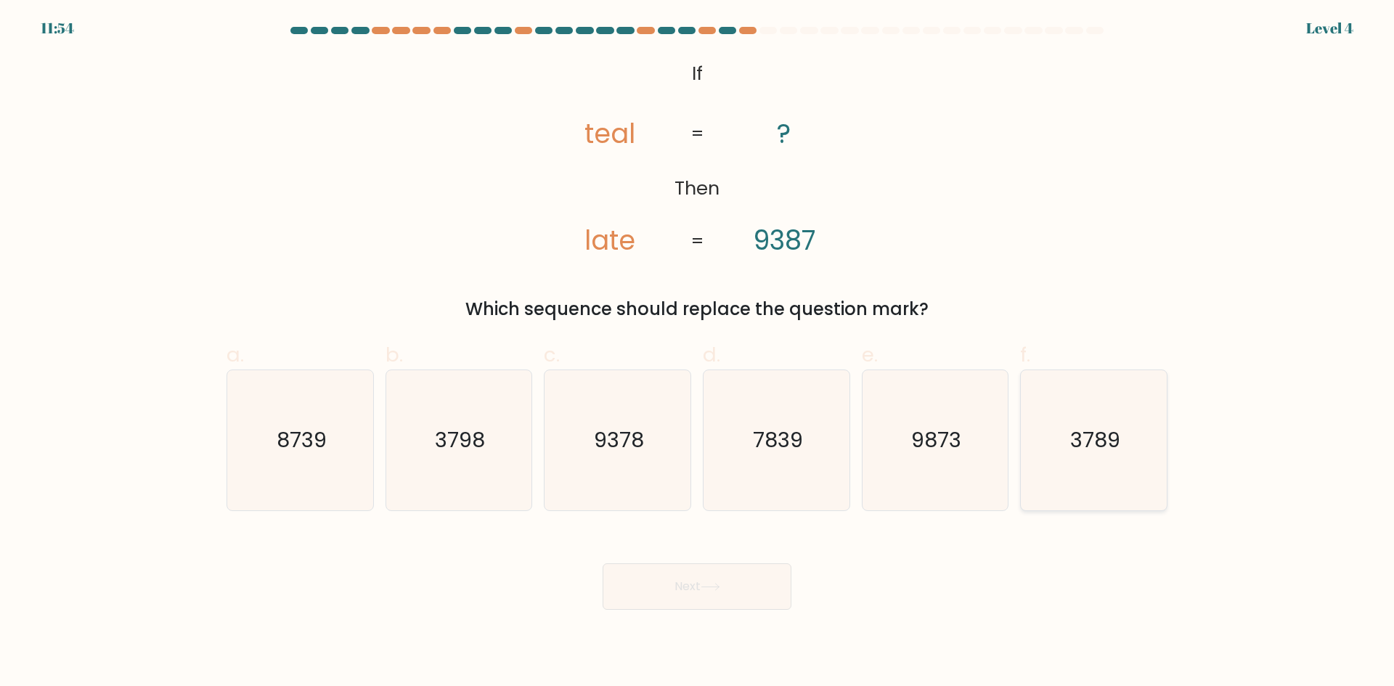
radio input "true"
click at [345, 458] on icon "8739" at bounding box center [300, 440] width 140 height 140
click at [697, 353] on input "a. 8739" at bounding box center [697, 347] width 1 height 9
radio input "true"
click at [632, 579] on button "Next" at bounding box center [697, 587] width 189 height 46
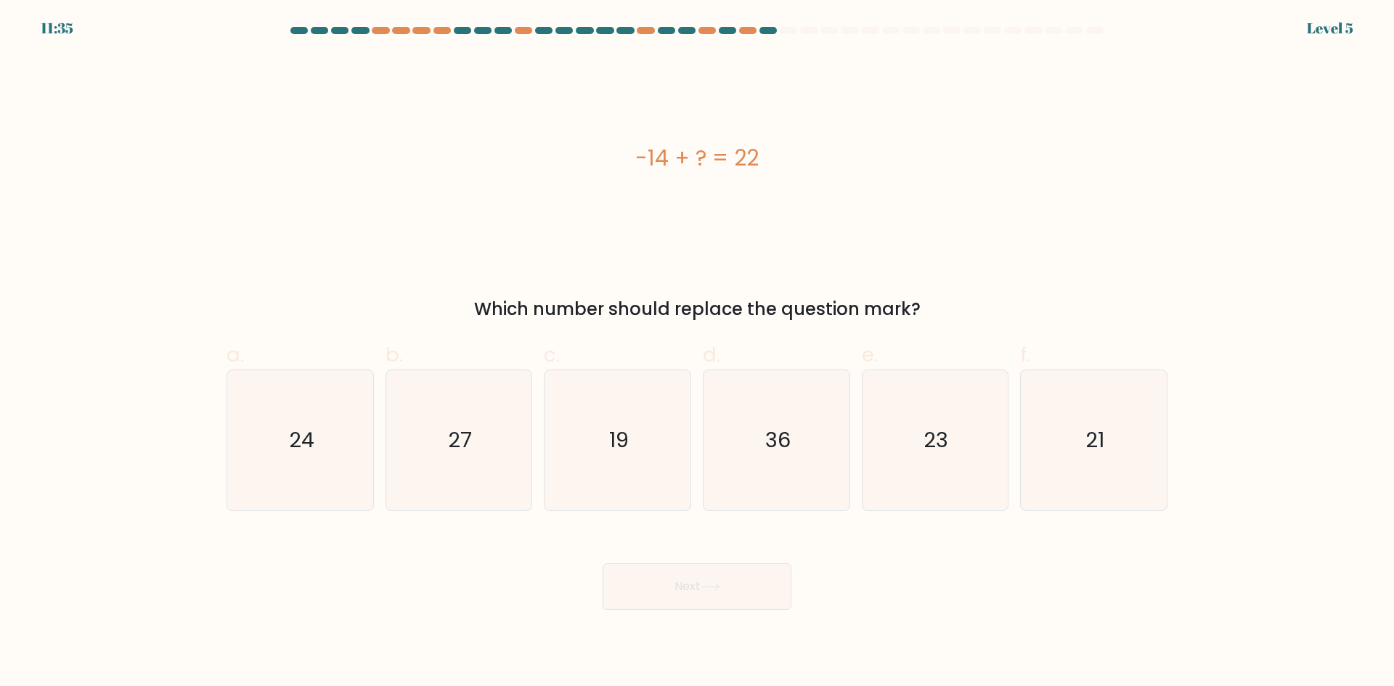
drag, startPoint x: 749, startPoint y: 420, endPoint x: 725, endPoint y: 528, distance: 110.3
click at [749, 421] on icon "36" at bounding box center [777, 440] width 140 height 140
click at [698, 353] on input "d. 36" at bounding box center [697, 347] width 1 height 9
radio input "true"
click at [694, 598] on button "Next" at bounding box center [697, 587] width 189 height 46
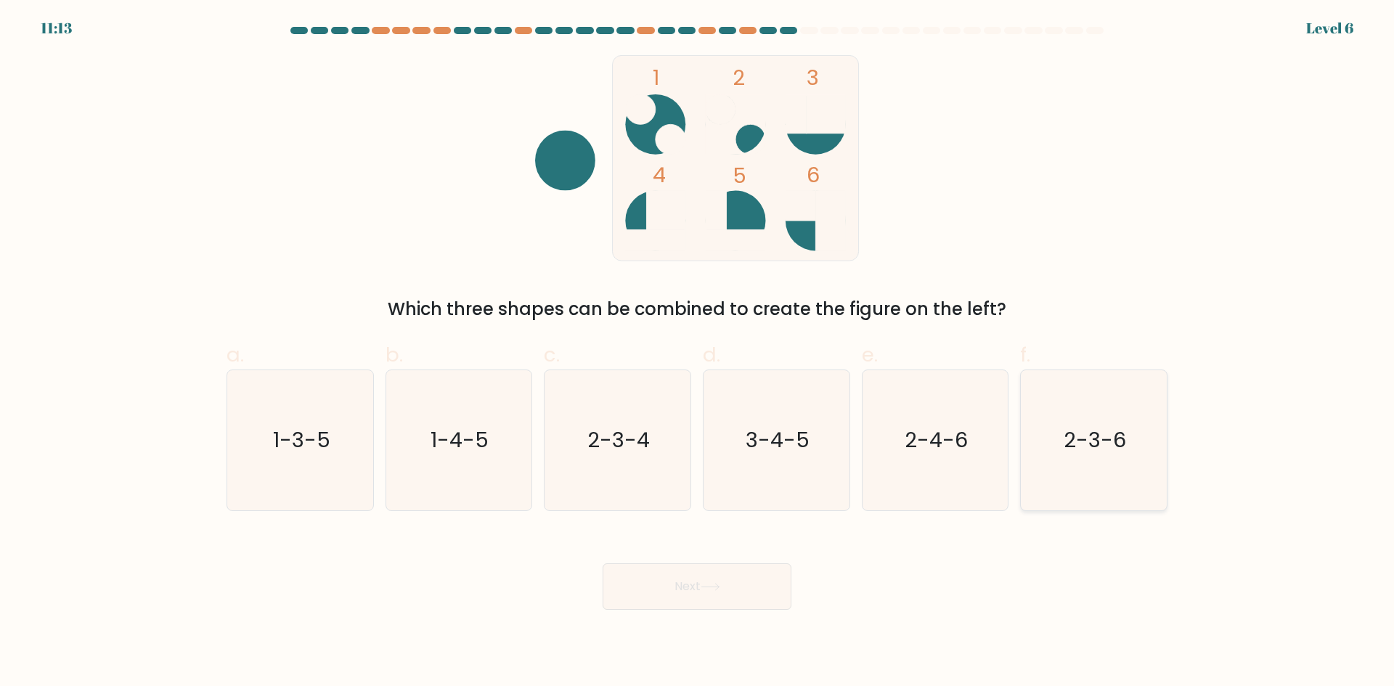
drag, startPoint x: 1075, startPoint y: 418, endPoint x: 1040, endPoint y: 454, distance: 50.3
click at [1075, 418] on icon "2-3-6" at bounding box center [1094, 440] width 140 height 140
click at [698, 353] on input "f. 2-3-6" at bounding box center [697, 347] width 1 height 9
radio input "true"
click at [726, 573] on button "Next" at bounding box center [697, 587] width 189 height 46
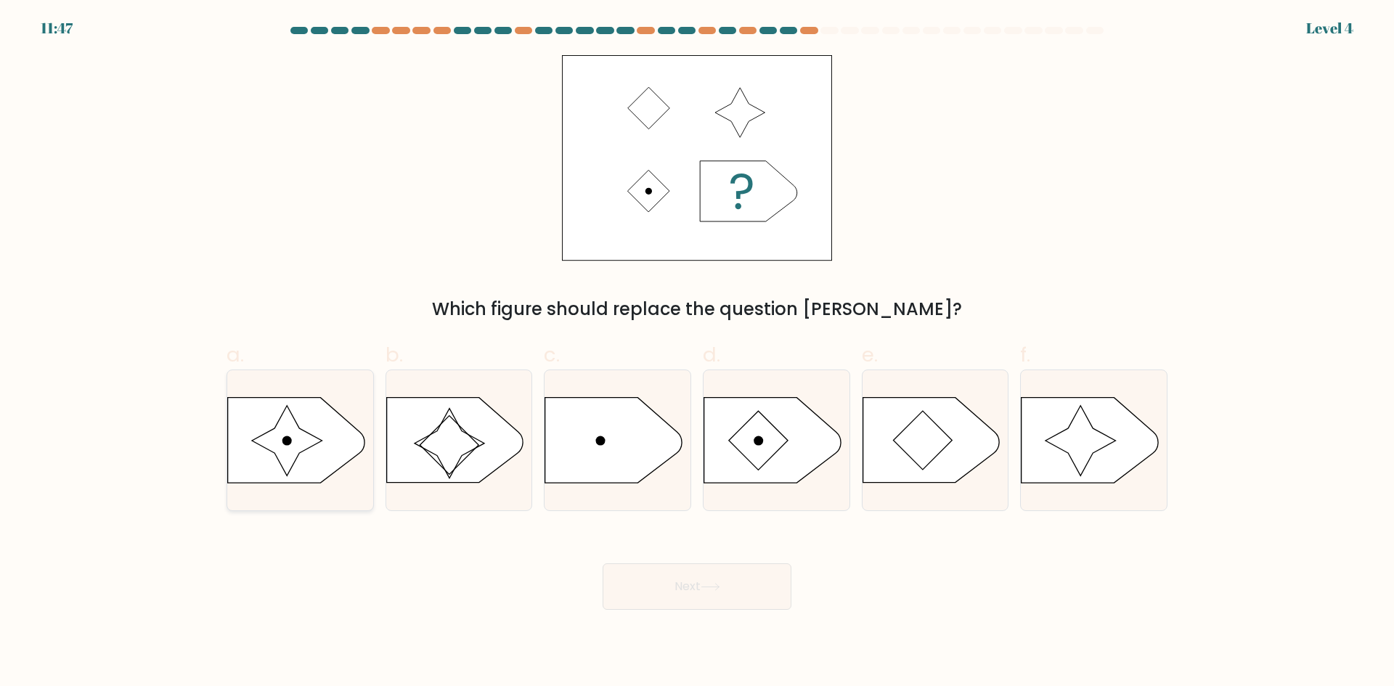
click at [257, 413] on icon at bounding box center [296, 440] width 137 height 85
click at [697, 353] on input "a." at bounding box center [697, 347] width 1 height 9
radio input "true"
click at [629, 610] on body "11:47 Level 4" at bounding box center [697, 343] width 1394 height 686
click at [637, 603] on button "Next" at bounding box center [697, 587] width 189 height 46
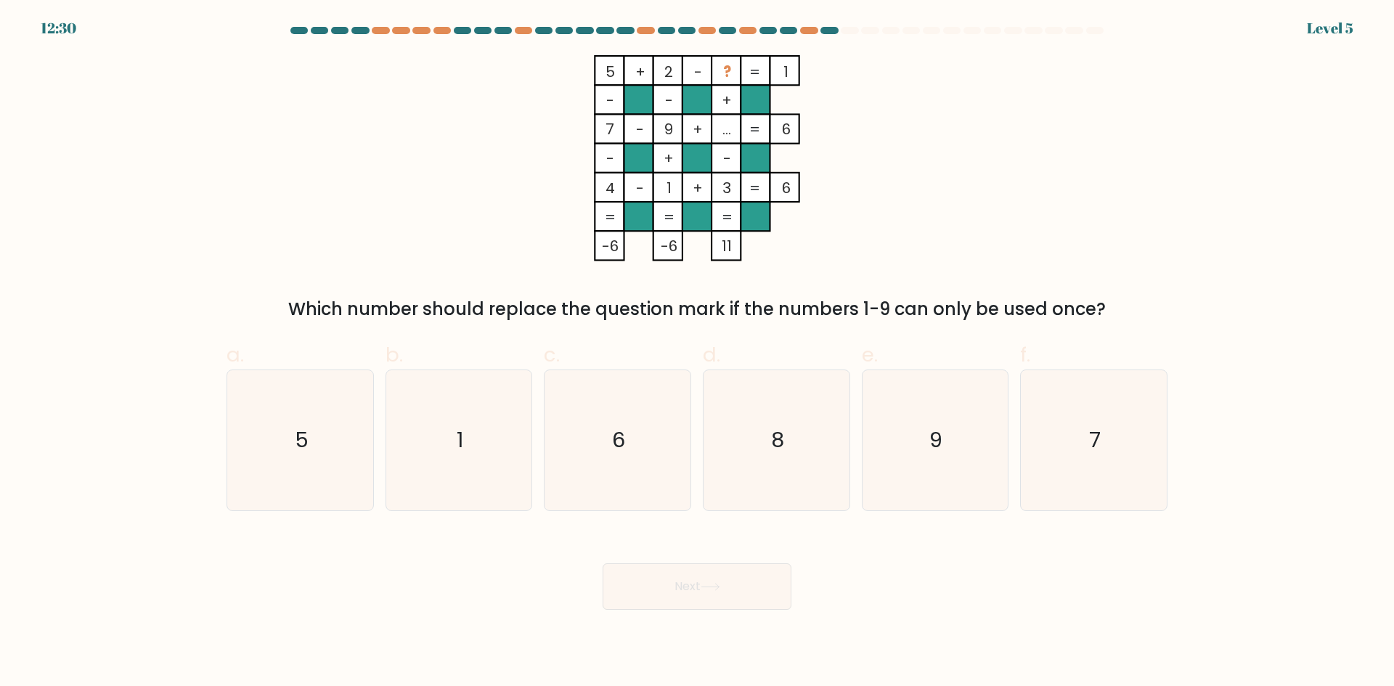
click at [652, 594] on button "Next" at bounding box center [697, 587] width 189 height 46
drag, startPoint x: 434, startPoint y: 553, endPoint x: 431, endPoint y: 561, distance: 8.5
click at [431, 558] on div "Next" at bounding box center [697, 569] width 959 height 81
click at [595, 479] on icon "6" at bounding box center [618, 440] width 140 height 140
click at [697, 353] on input "c. 6" at bounding box center [697, 347] width 1 height 9
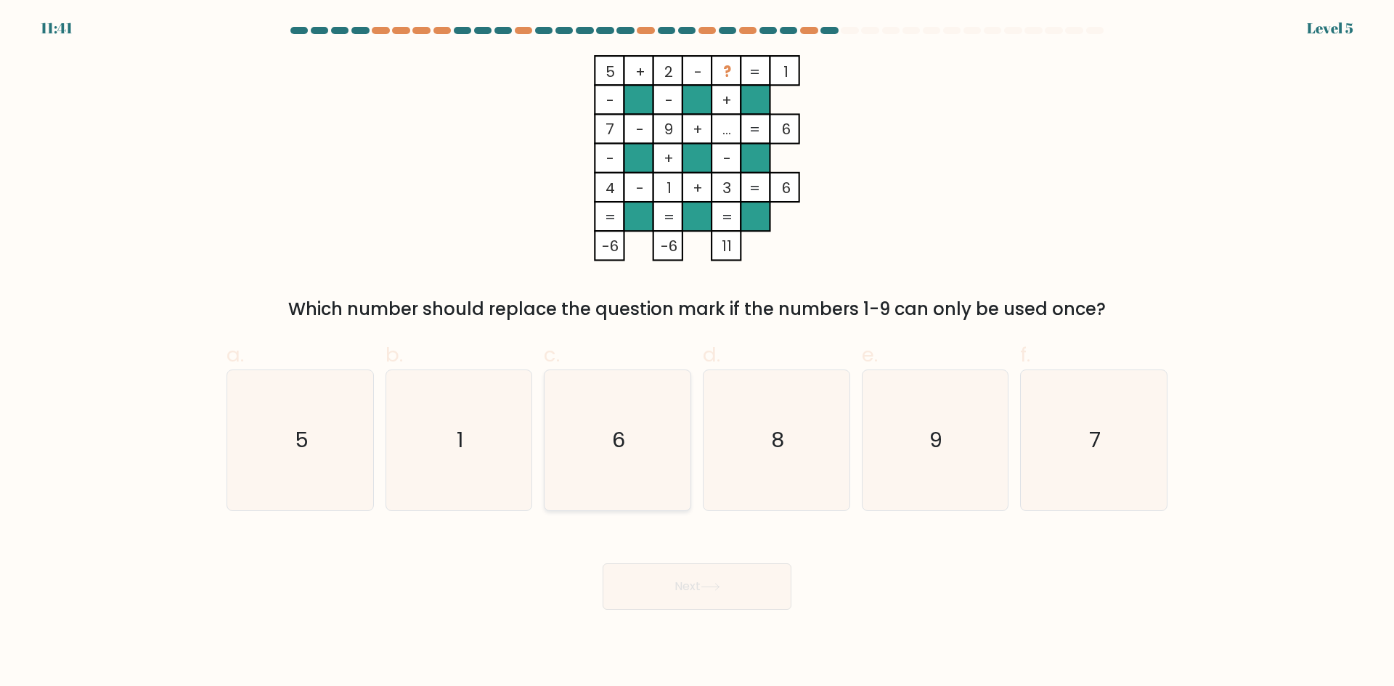
radio input "true"
click at [646, 577] on button "Next" at bounding box center [697, 587] width 189 height 46
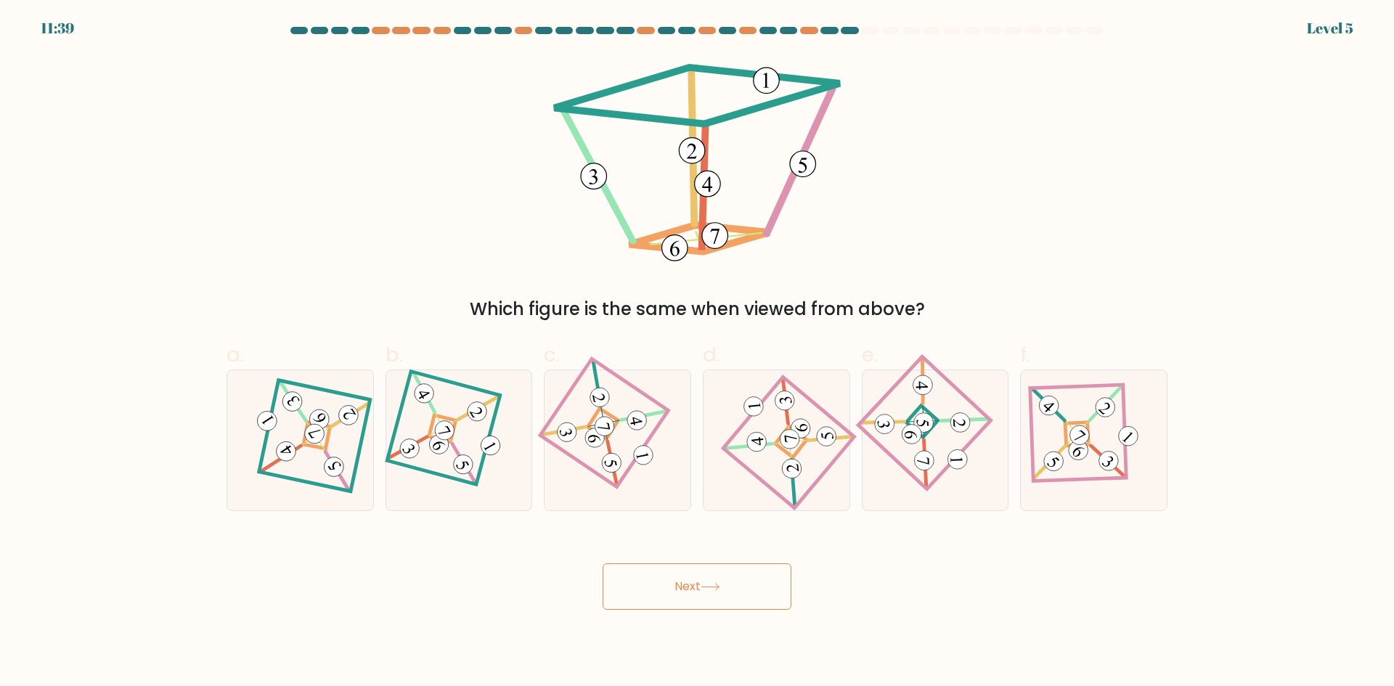
click at [685, 593] on button "Next" at bounding box center [697, 587] width 189 height 46
click at [861, 614] on body "12:24 Level 6" at bounding box center [697, 343] width 1394 height 686
click at [791, 387] on icon at bounding box center [776, 440] width 97 height 112
click at [698, 353] on input "d." at bounding box center [697, 347] width 1 height 9
radio input "true"
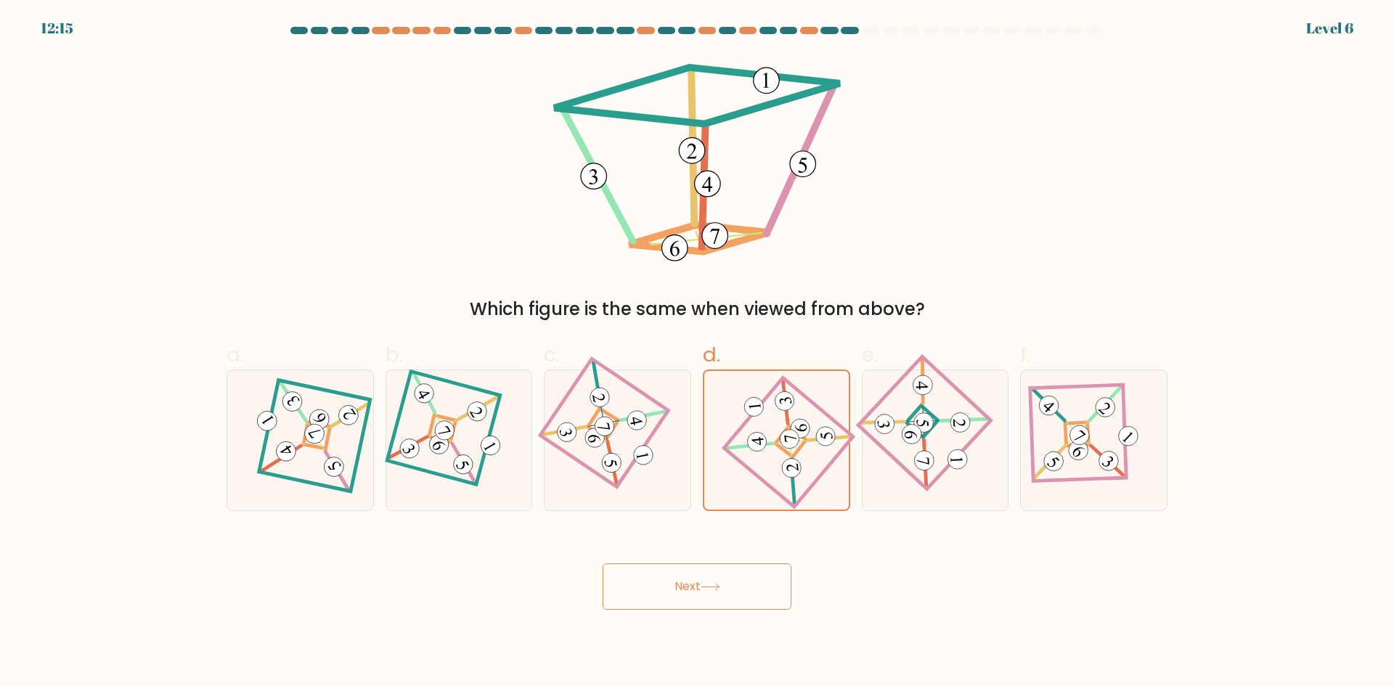
click at [738, 604] on button "Next" at bounding box center [697, 587] width 189 height 46
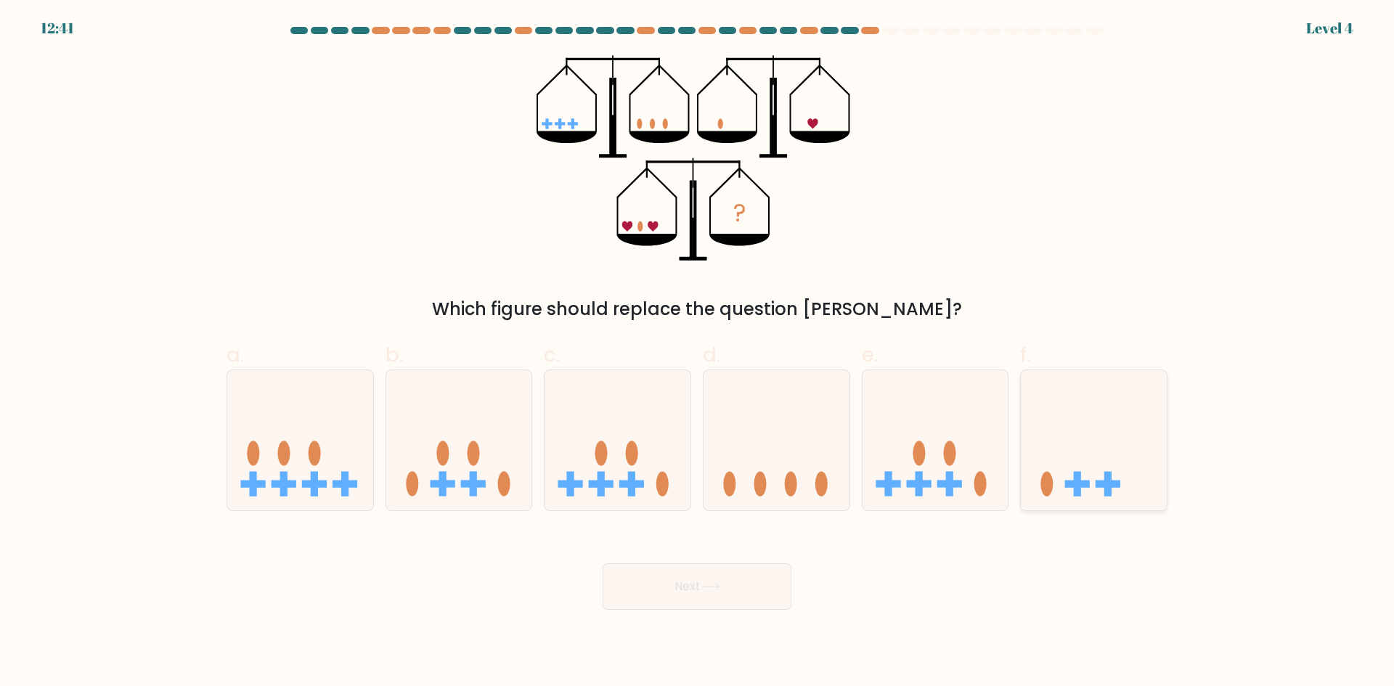
click at [1115, 467] on icon at bounding box center [1094, 440] width 146 height 121
click at [698, 353] on input "f." at bounding box center [697, 347] width 1 height 9
radio input "true"
click at [746, 580] on button "Next" at bounding box center [697, 587] width 189 height 46
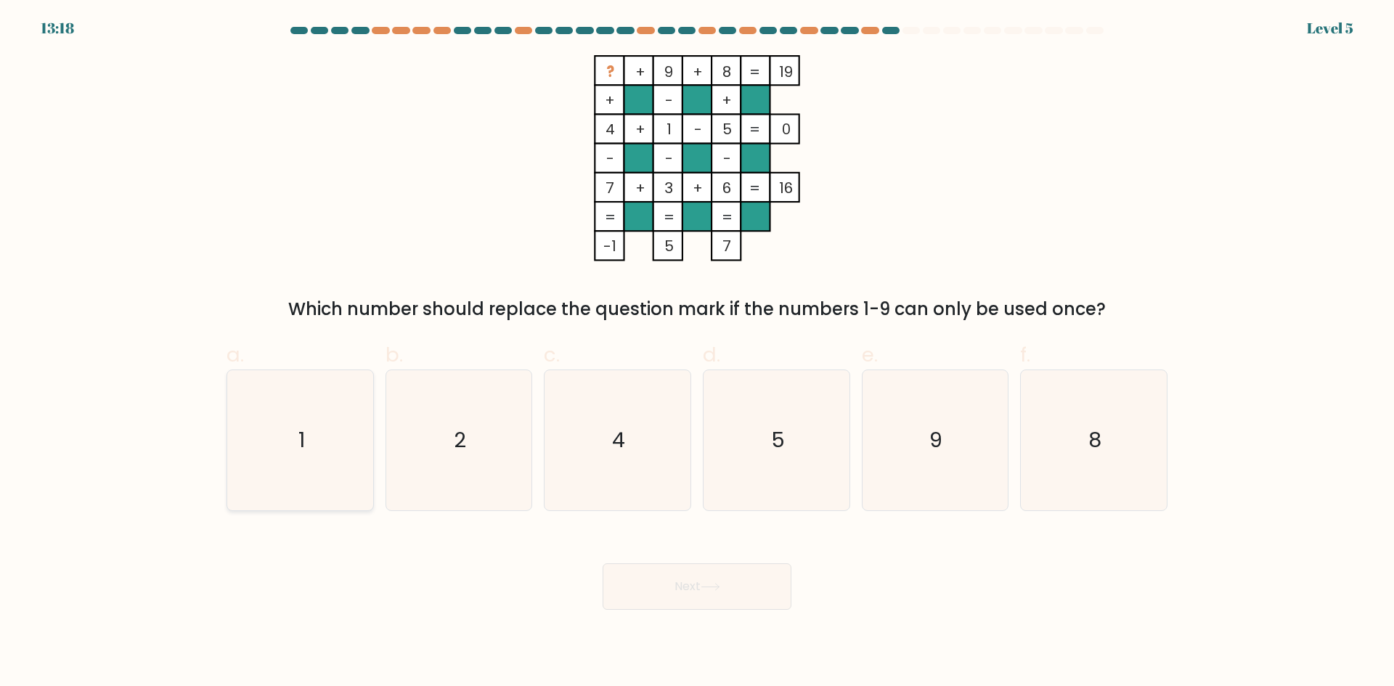
click at [285, 438] on icon "1" at bounding box center [300, 440] width 140 height 140
click at [697, 353] on input "a. 1" at bounding box center [697, 347] width 1 height 9
radio input "true"
click at [484, 393] on icon "2" at bounding box center [458, 440] width 140 height 140
click at [697, 353] on input "b. 2" at bounding box center [697, 347] width 1 height 9
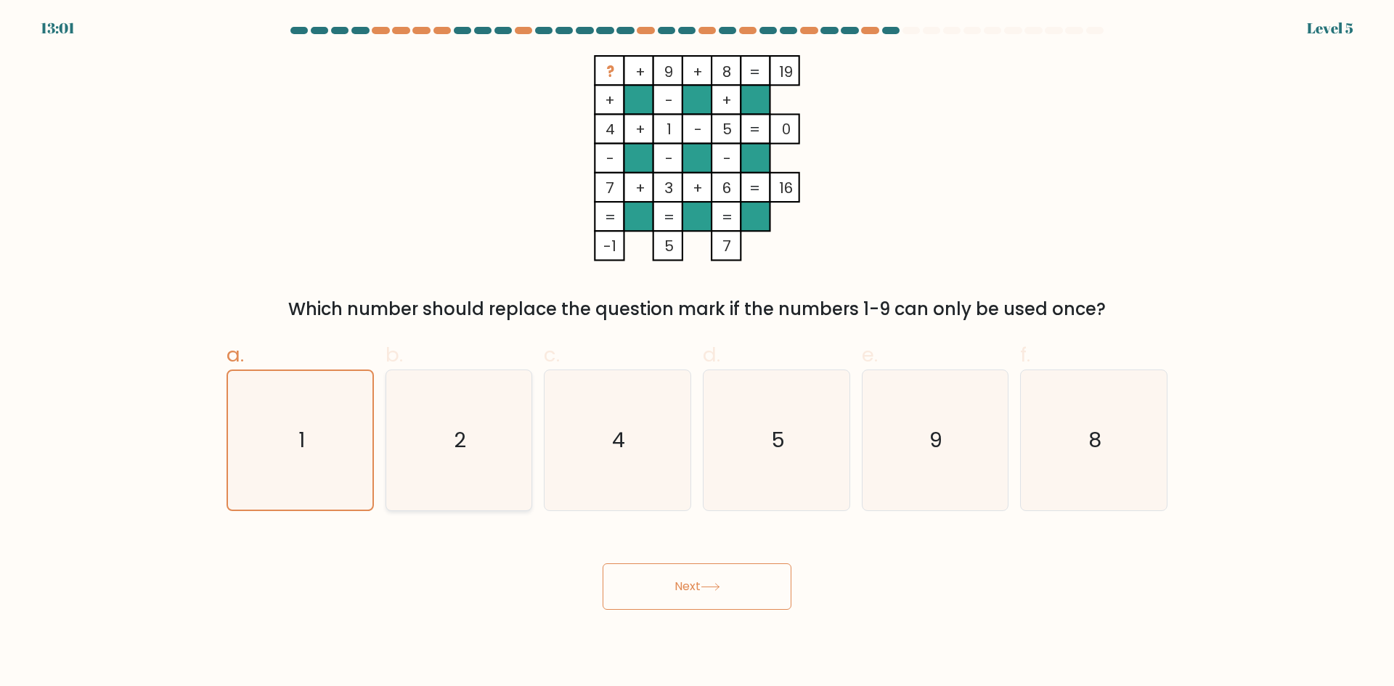
radio input "true"
click at [670, 578] on button "Next" at bounding box center [697, 587] width 189 height 46
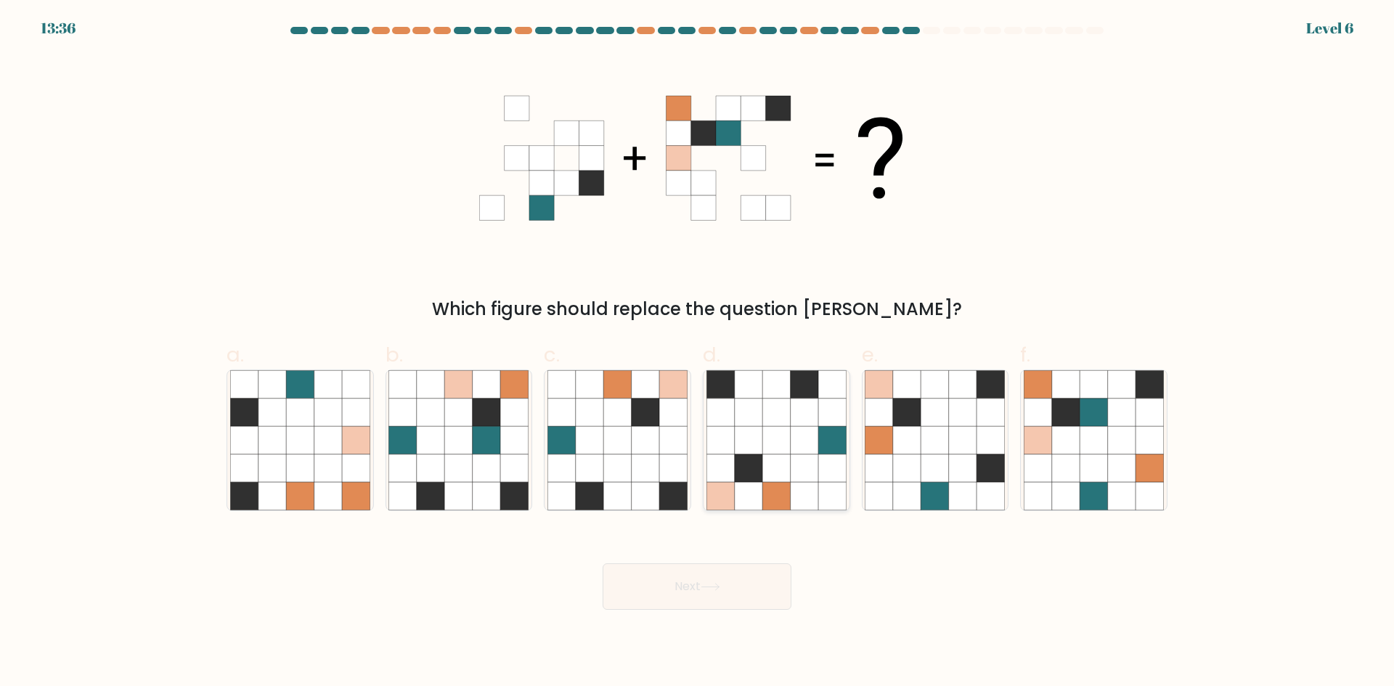
click at [781, 387] on icon at bounding box center [776, 384] width 28 height 28
click at [698, 353] on input "d." at bounding box center [697, 347] width 1 height 9
radio input "true"
click at [752, 434] on icon at bounding box center [749, 440] width 28 height 28
click at [698, 353] on input "d." at bounding box center [697, 347] width 1 height 9
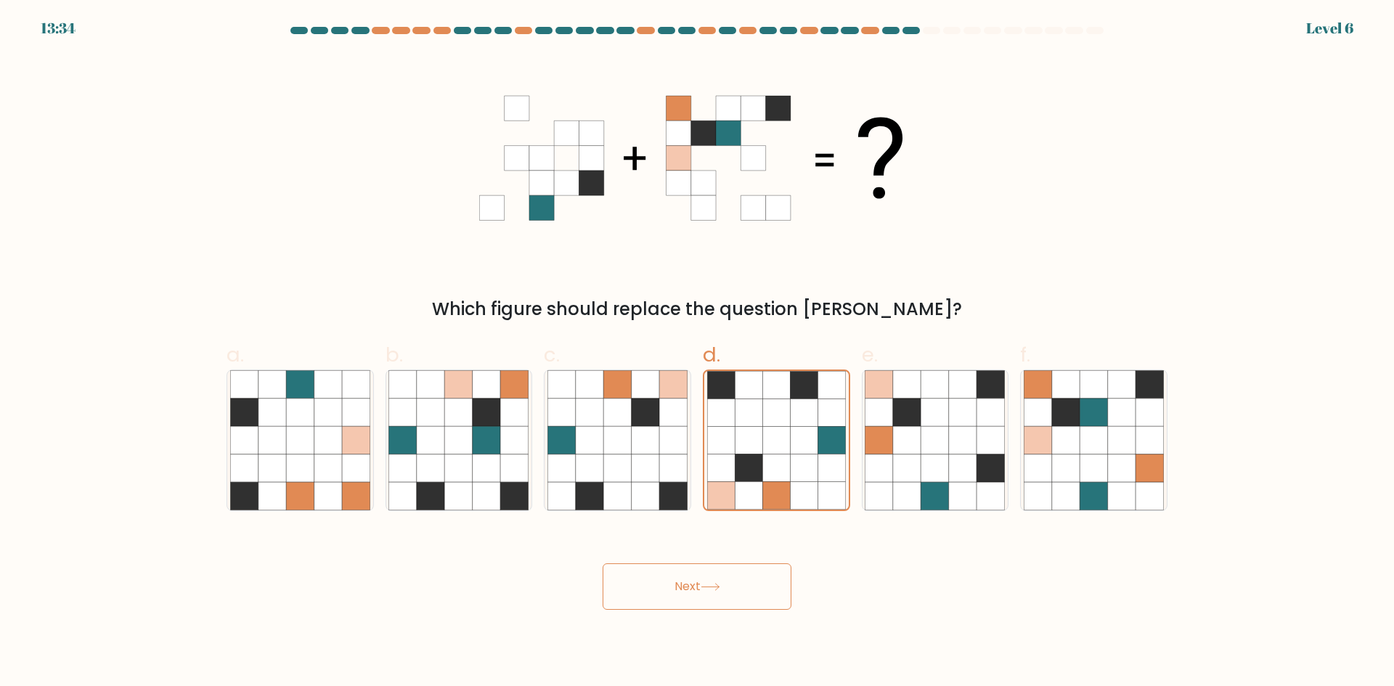
click at [683, 594] on button "Next" at bounding box center [697, 587] width 189 height 46
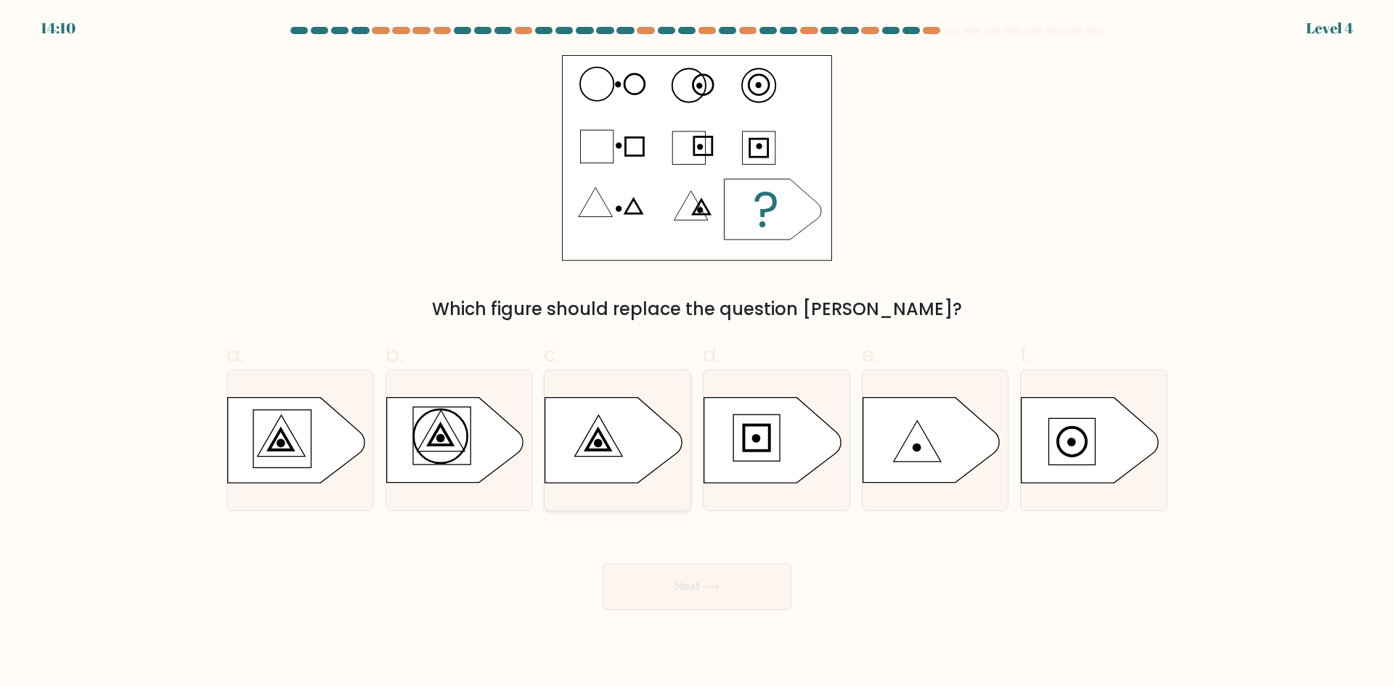
click at [598, 435] on icon at bounding box center [613, 440] width 137 height 85
click at [697, 353] on input "c." at bounding box center [697, 347] width 1 height 9
radio input "true"
click at [682, 567] on button "Next" at bounding box center [697, 587] width 189 height 46
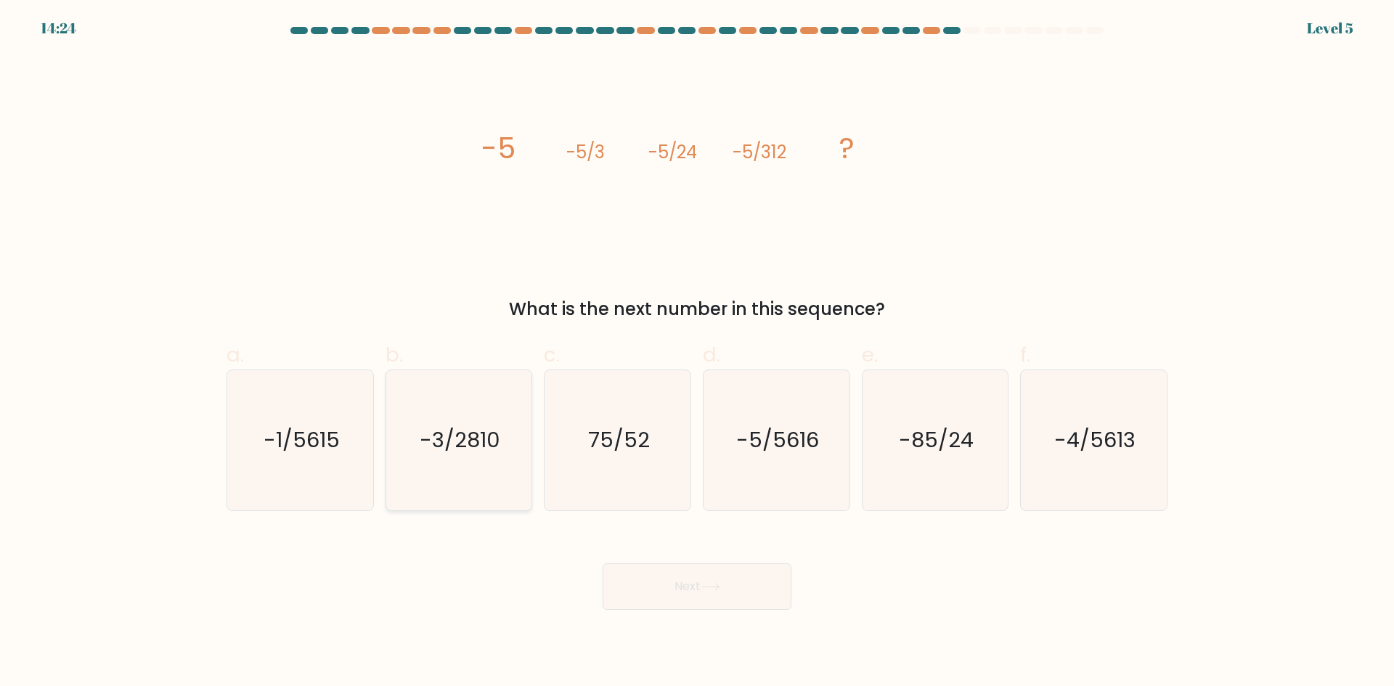
drag, startPoint x: 407, startPoint y: 421, endPoint x: 415, endPoint y: 421, distance: 8.0
click at [415, 421] on icon "-3/2810" at bounding box center [458, 440] width 140 height 140
click at [697, 353] on input "b. -3/2810" at bounding box center [697, 347] width 1 height 9
radio input "true"
click at [791, 427] on text "-5/5616" at bounding box center [777, 440] width 83 height 29
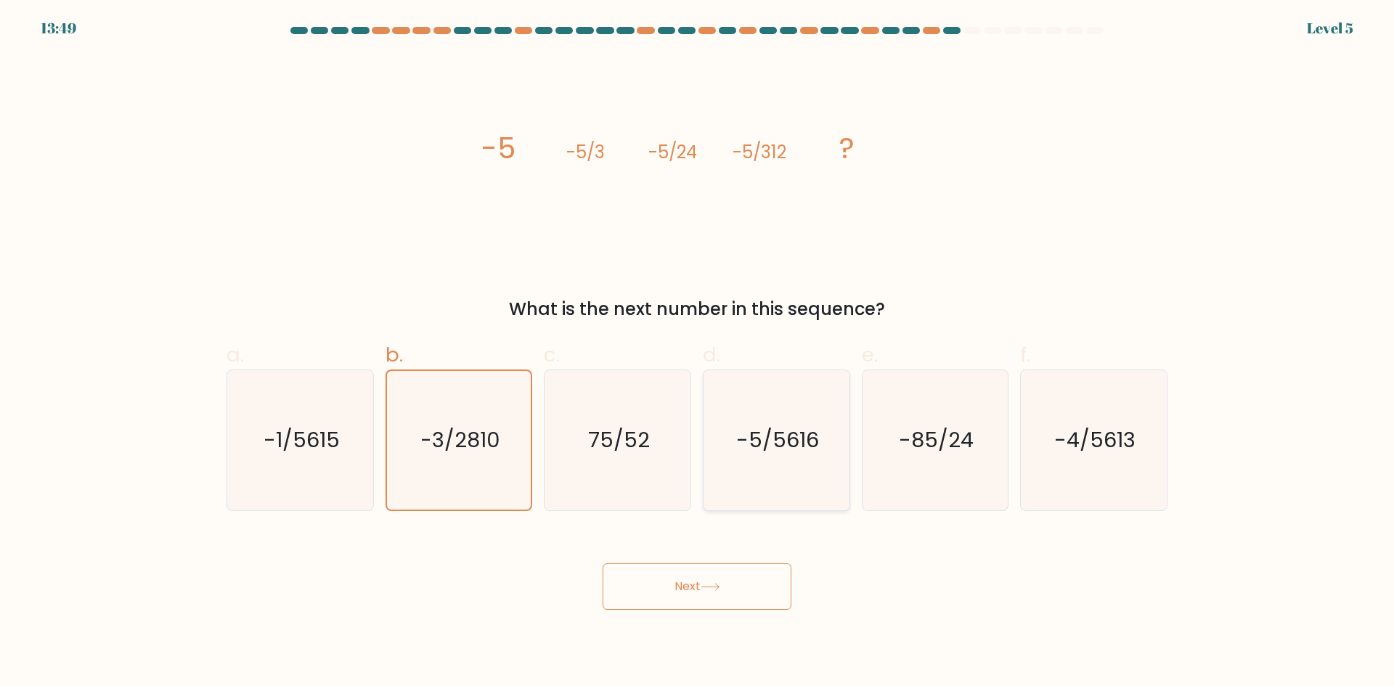
click at [698, 353] on input "d. -5/5616" at bounding box center [697, 347] width 1 height 9
radio input "true"
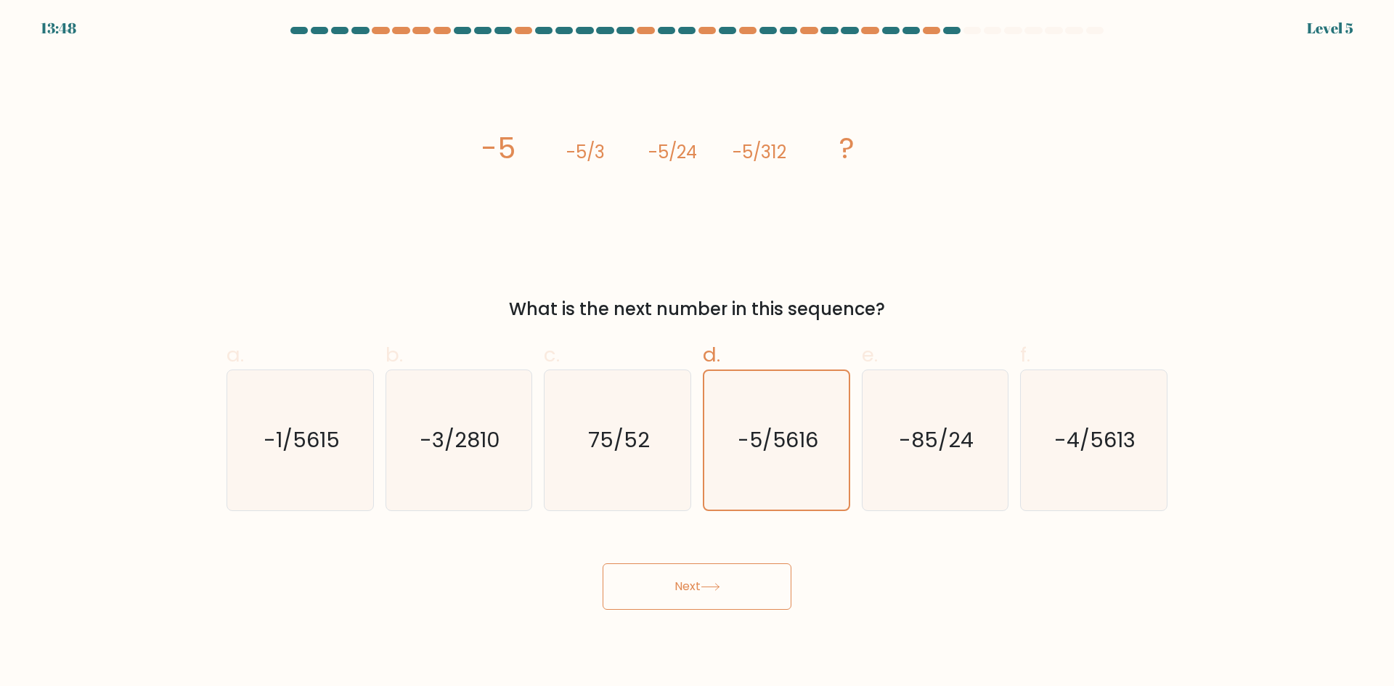
click at [708, 578] on button "Next" at bounding box center [697, 587] width 189 height 46
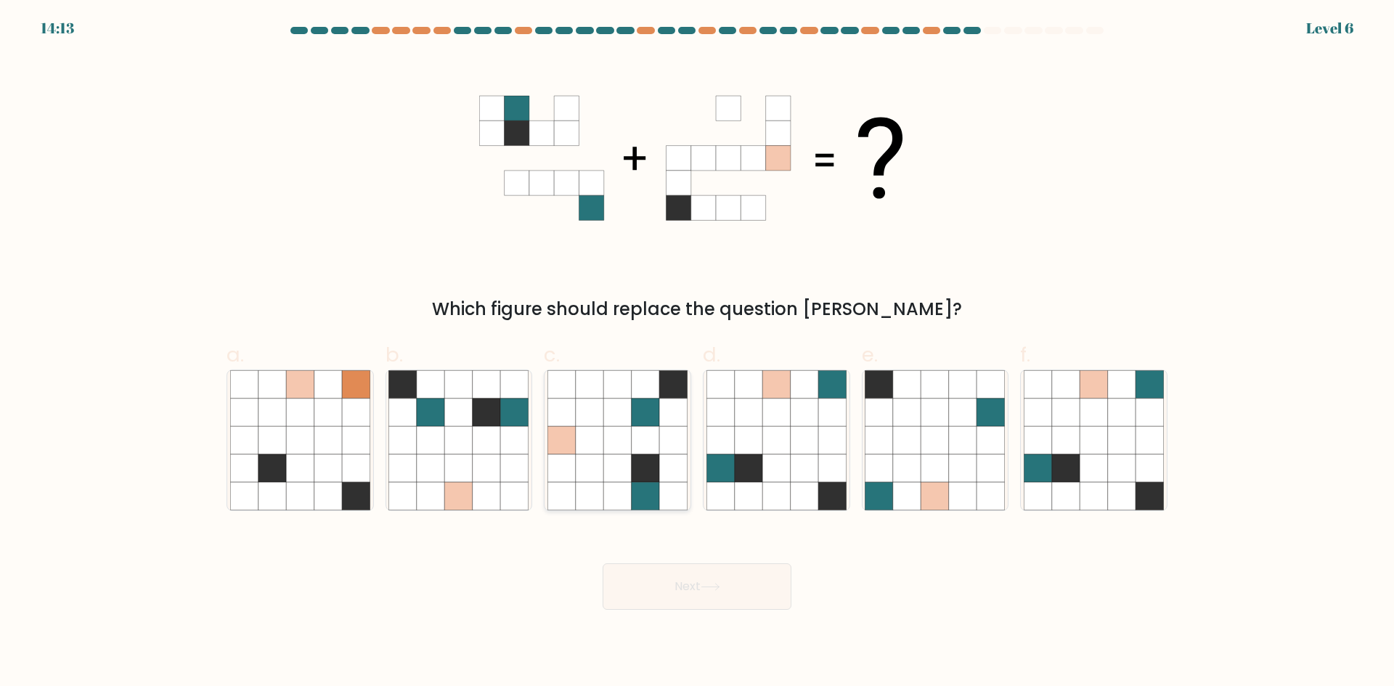
click at [662, 496] on icon at bounding box center [673, 496] width 28 height 28
click at [697, 353] on input "c." at bounding box center [697, 347] width 1 height 9
radio input "true"
click at [739, 582] on button "Next" at bounding box center [697, 587] width 189 height 46
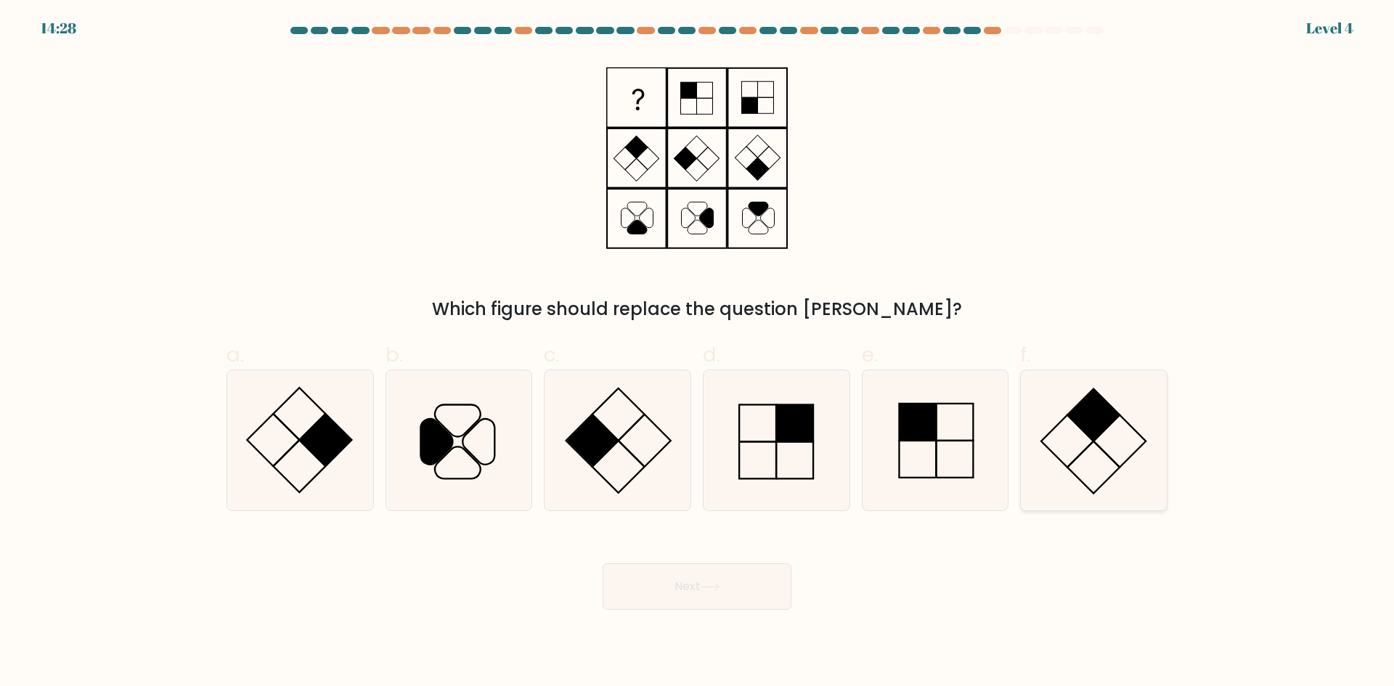
click at [1126, 429] on icon at bounding box center [1094, 440] width 140 height 140
click at [698, 353] on input "f." at bounding box center [697, 347] width 1 height 9
radio input "true"
click at [734, 582] on button "Next" at bounding box center [697, 587] width 189 height 46
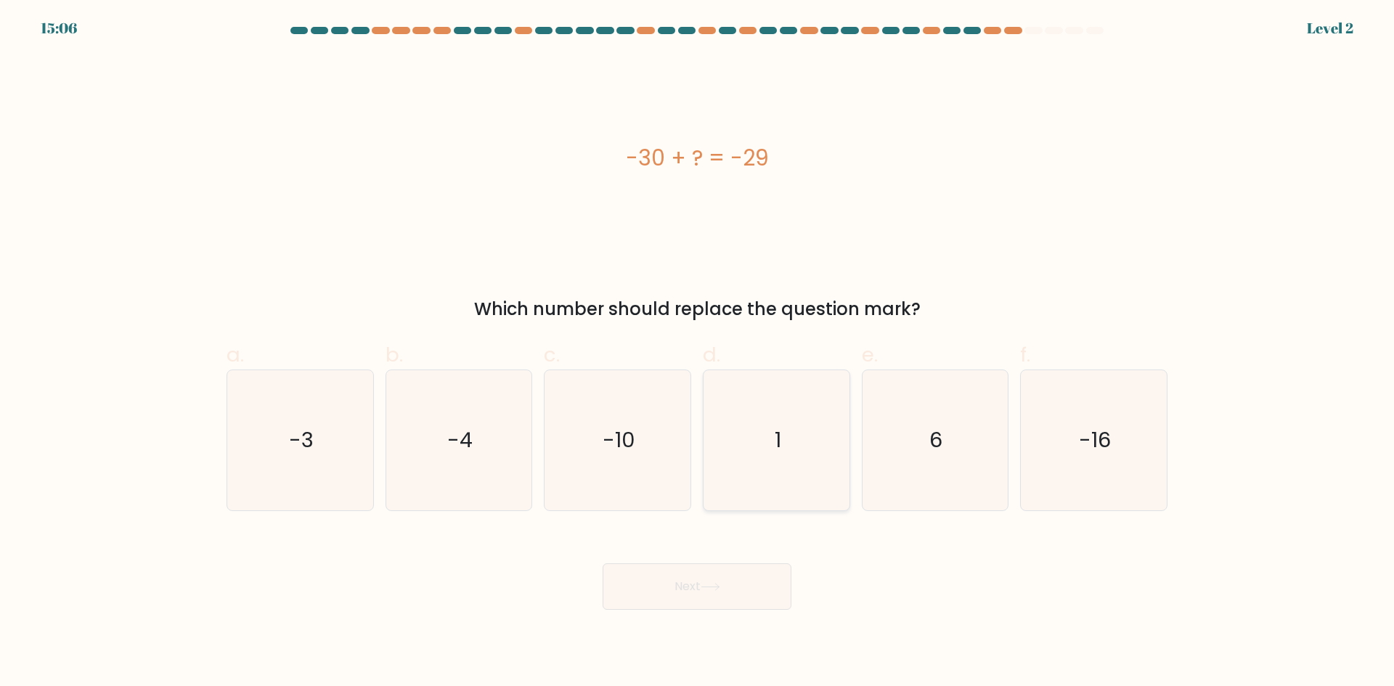
click at [754, 423] on icon "1" at bounding box center [777, 440] width 140 height 140
click at [698, 353] on input "d. 1" at bounding box center [697, 347] width 1 height 9
radio input "true"
click at [722, 595] on button "Next" at bounding box center [697, 587] width 189 height 46
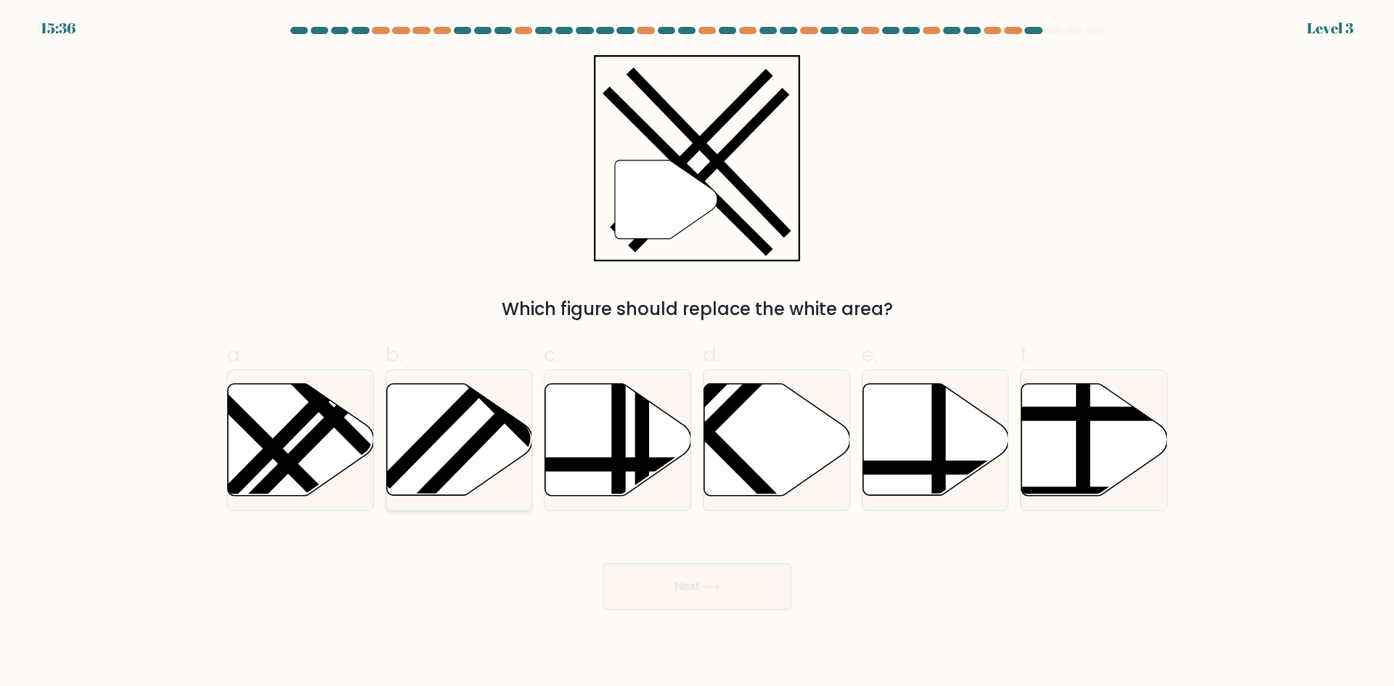
click at [481, 423] on icon at bounding box center [459, 440] width 146 height 112
click at [697, 353] on input "b." at bounding box center [697, 347] width 1 height 9
radio input "true"
click at [666, 605] on button "Next" at bounding box center [697, 587] width 189 height 46
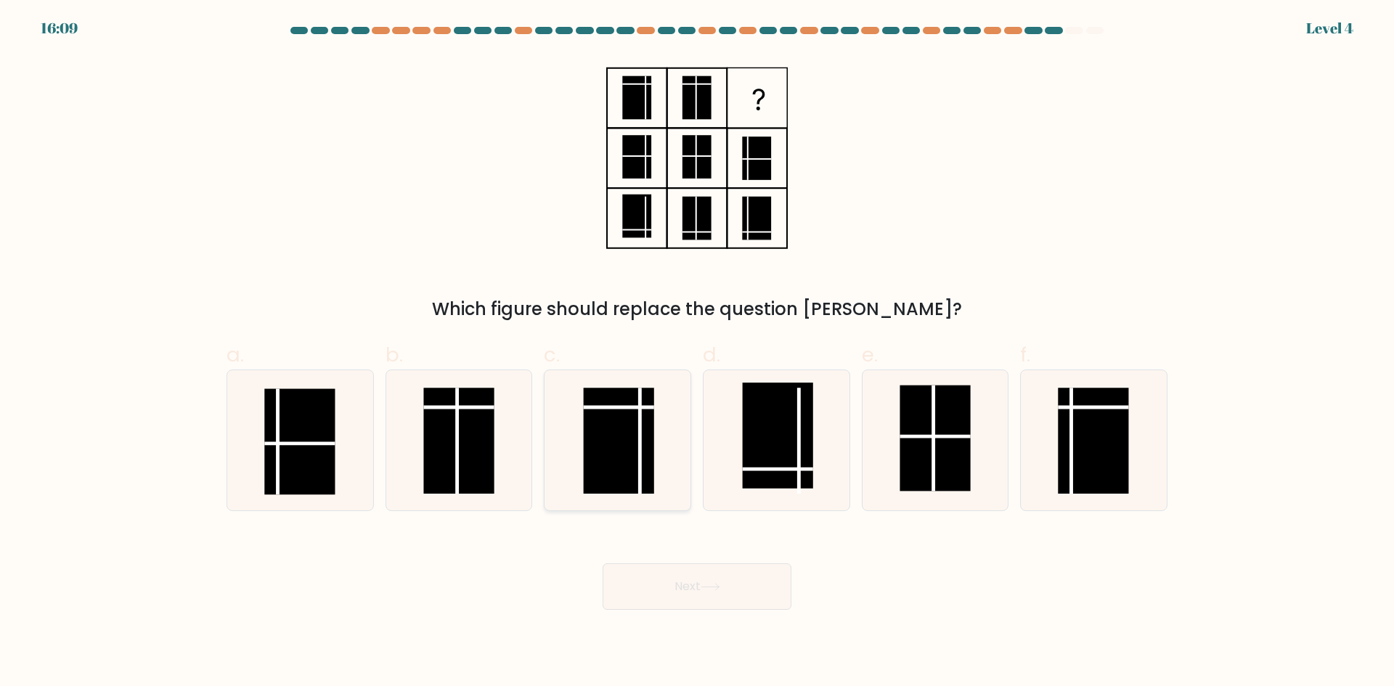
click at [631, 477] on rect at bounding box center [619, 441] width 70 height 106
click at [697, 353] on input "c." at bounding box center [697, 347] width 1 height 9
radio input "true"
click at [707, 593] on button "Next" at bounding box center [697, 587] width 189 height 46
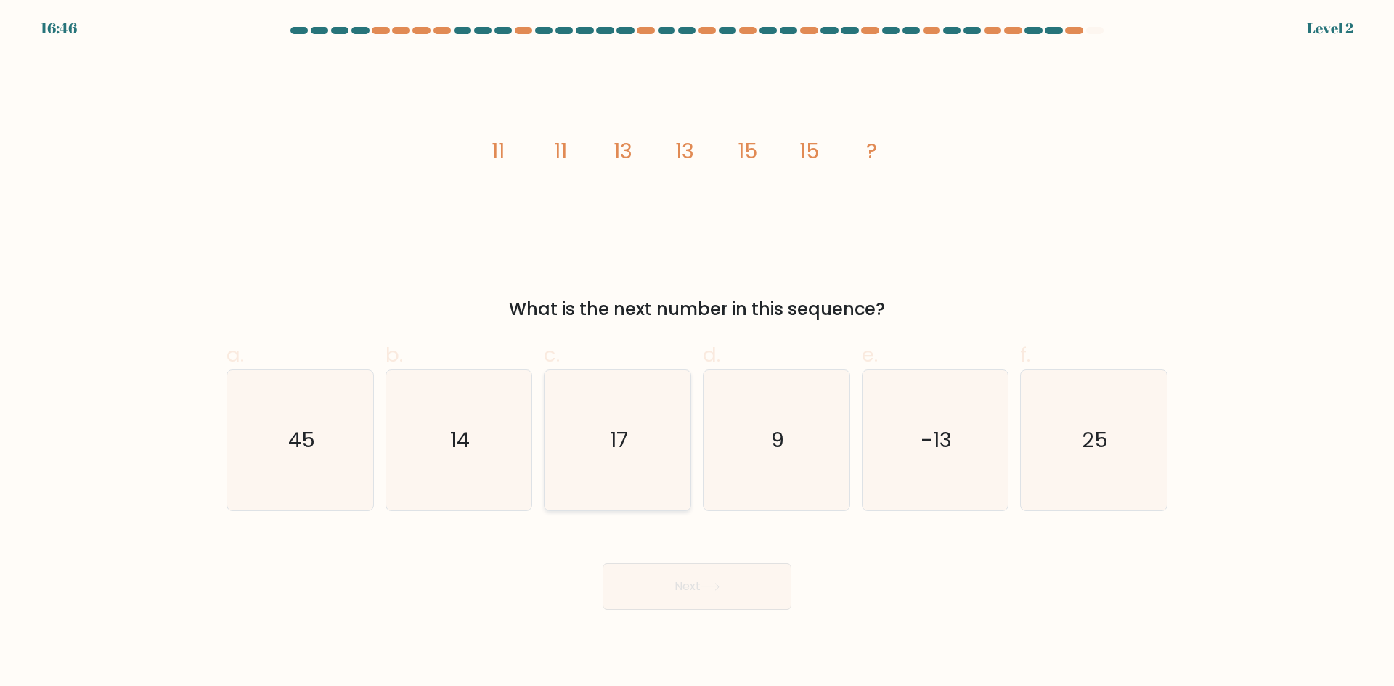
click at [592, 429] on icon "17" at bounding box center [618, 440] width 140 height 140
click at [697, 353] on input "c. 17" at bounding box center [697, 347] width 1 height 9
radio input "true"
drag, startPoint x: 684, startPoint y: 560, endPoint x: 687, endPoint y: 573, distance: 13.4
click at [687, 573] on div "Next" at bounding box center [697, 569] width 959 height 81
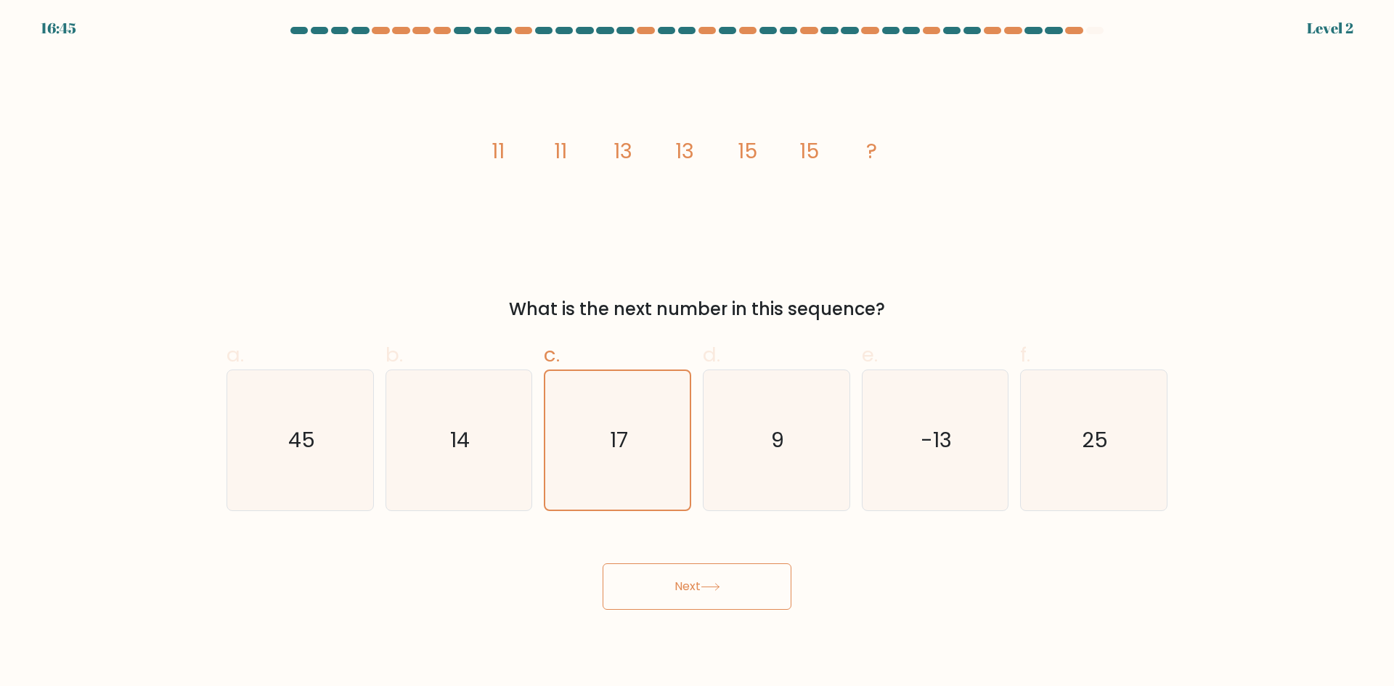
click at [692, 585] on button "Next" at bounding box center [697, 587] width 189 height 46
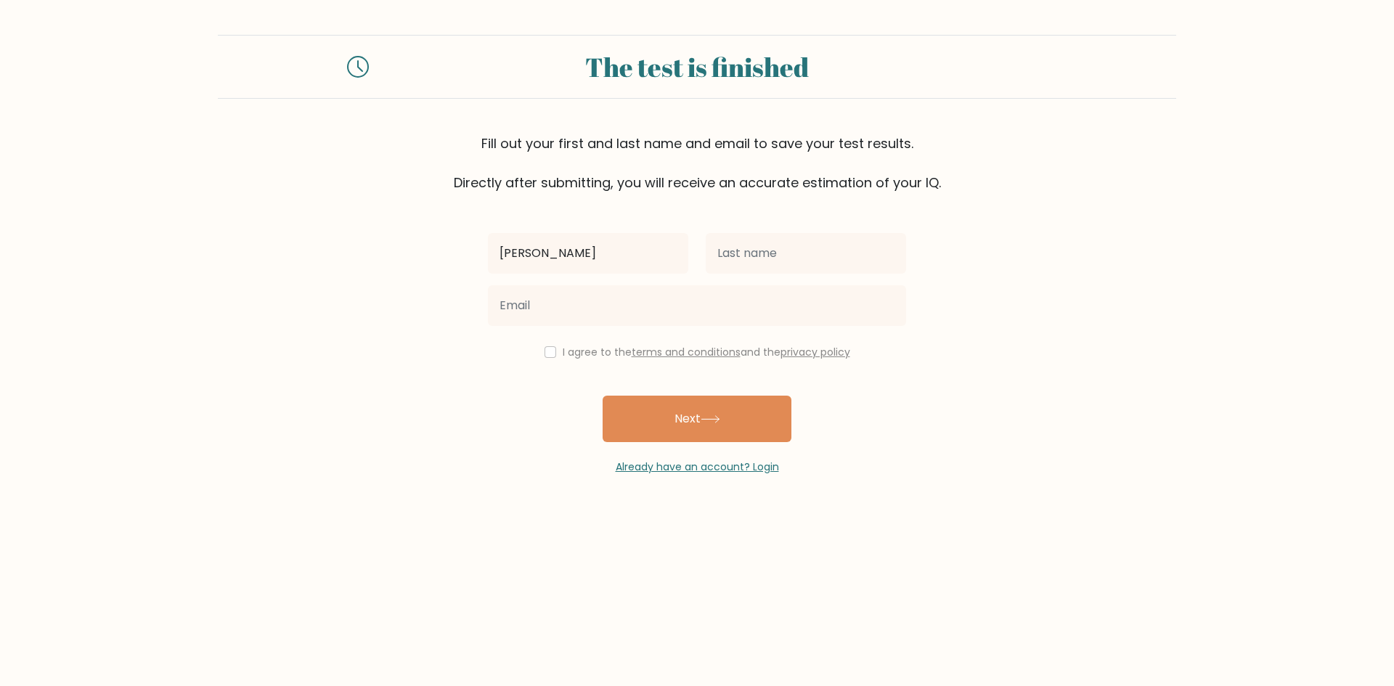
type input "[PERSON_NAME]"
click at [755, 258] on input "text" at bounding box center [806, 253] width 200 height 41
type input "[PERSON_NAME]"
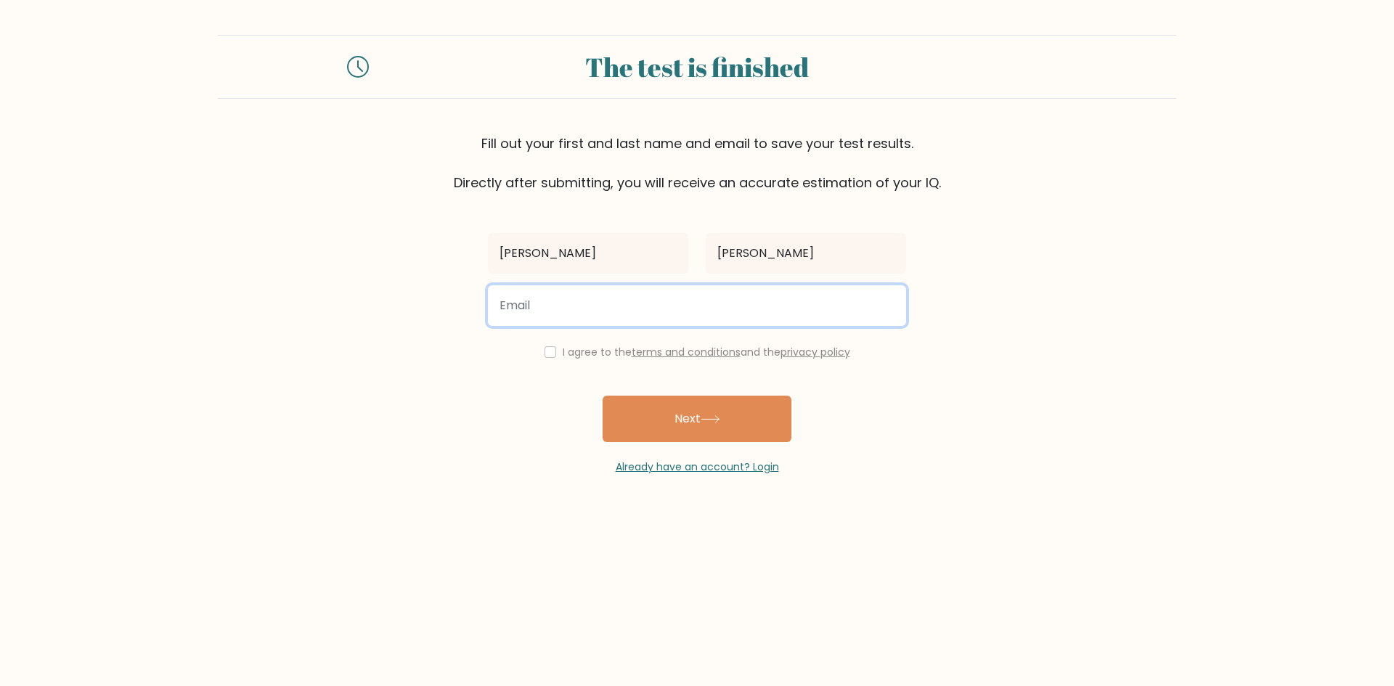
click at [642, 300] on input "email" at bounding box center [697, 305] width 418 height 41
type input "spdorward@gmail.com"
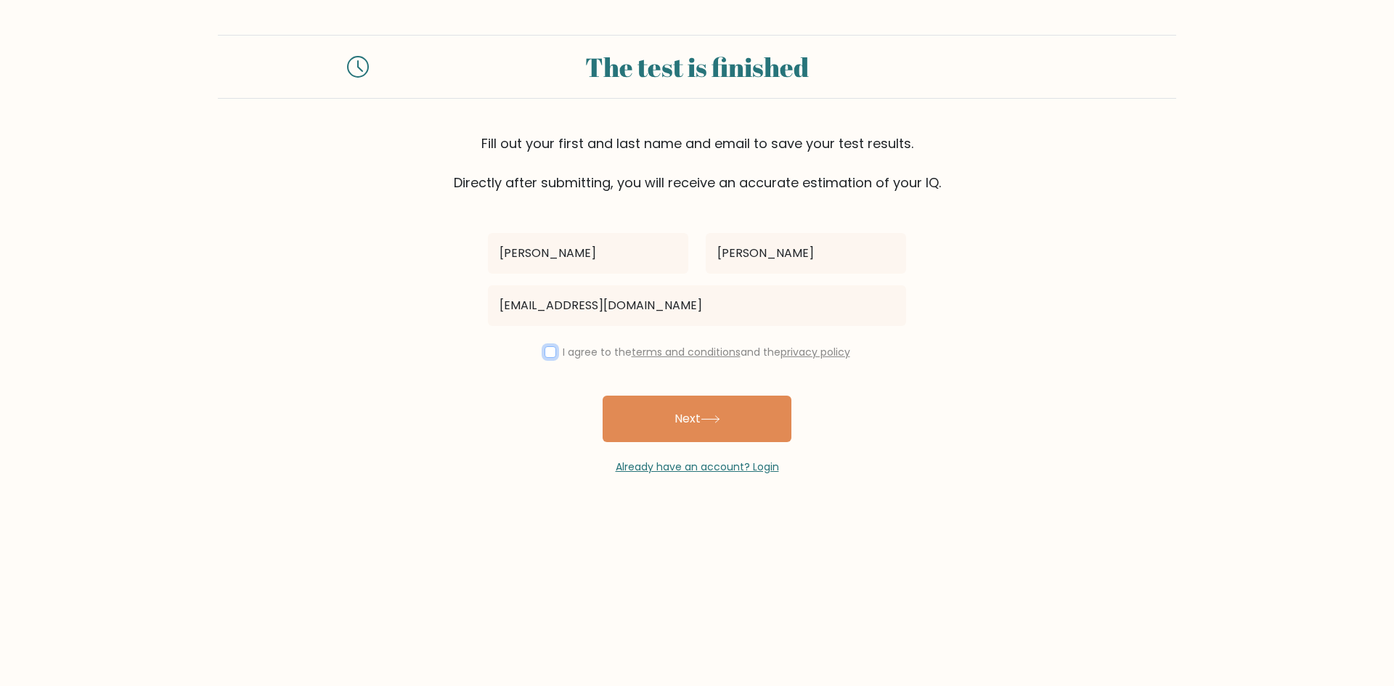
click at [550, 347] on input "checkbox" at bounding box center [551, 352] width 12 height 12
checkbox input "true"
click at [694, 404] on button "Next" at bounding box center [697, 419] width 189 height 46
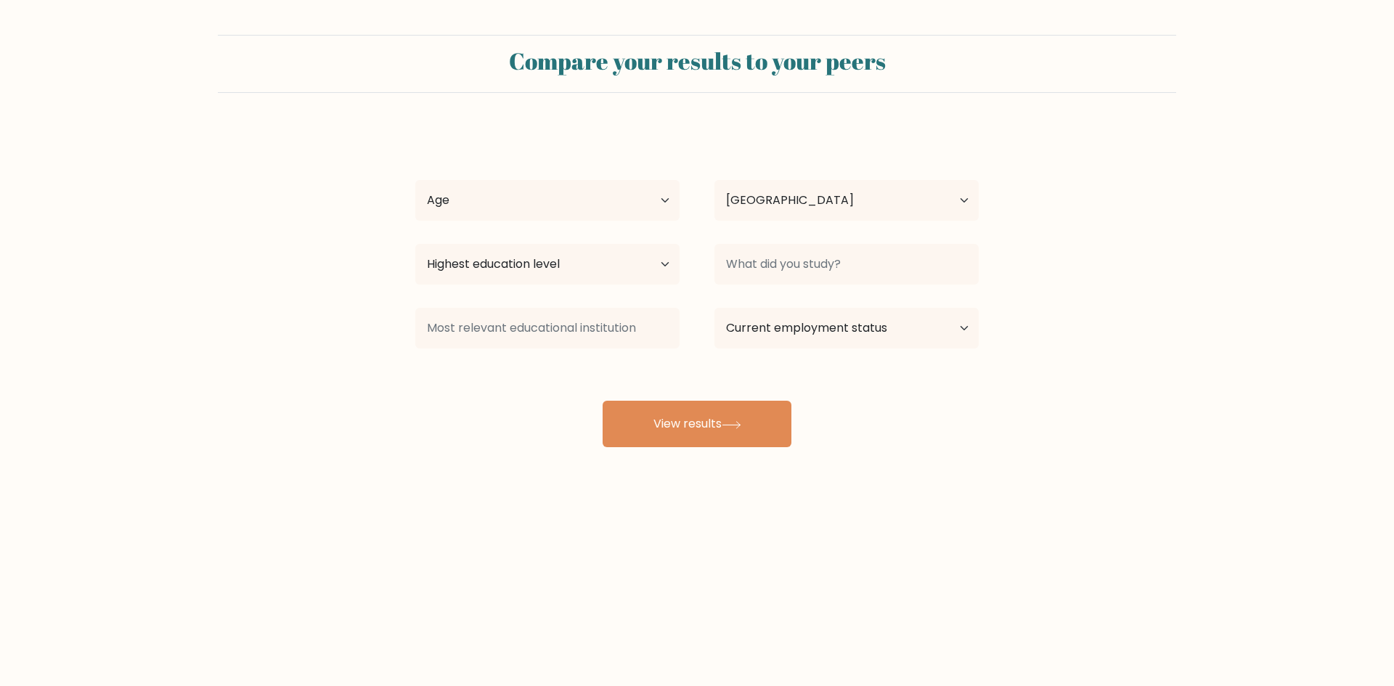
select select "US"
click at [513, 216] on select "Age Under [DEMOGRAPHIC_DATA] [DEMOGRAPHIC_DATA] [DEMOGRAPHIC_DATA] [DEMOGRAPHIC…" at bounding box center [547, 200] width 264 height 41
select select "min_18"
click at [415, 180] on select "Age Under [DEMOGRAPHIC_DATA] [DEMOGRAPHIC_DATA] [DEMOGRAPHIC_DATA] [DEMOGRAPHIC…" at bounding box center [547, 200] width 264 height 41
click at [528, 268] on select "Highest education level No schooling Primary Lower Secondary Upper Secondary Oc…" at bounding box center [547, 264] width 264 height 41
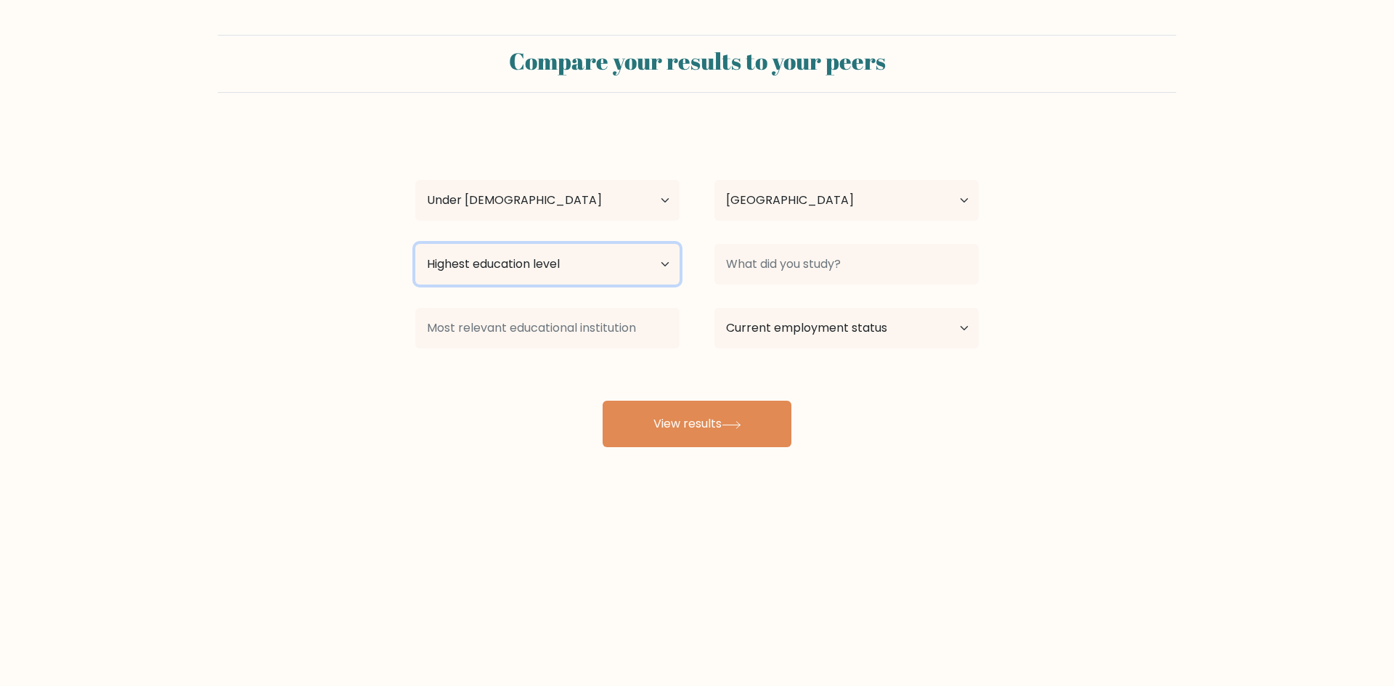
select select "primary"
click at [415, 244] on select "Highest education level No schooling Primary Lower Secondary Upper Secondary Oc…" at bounding box center [547, 264] width 264 height 41
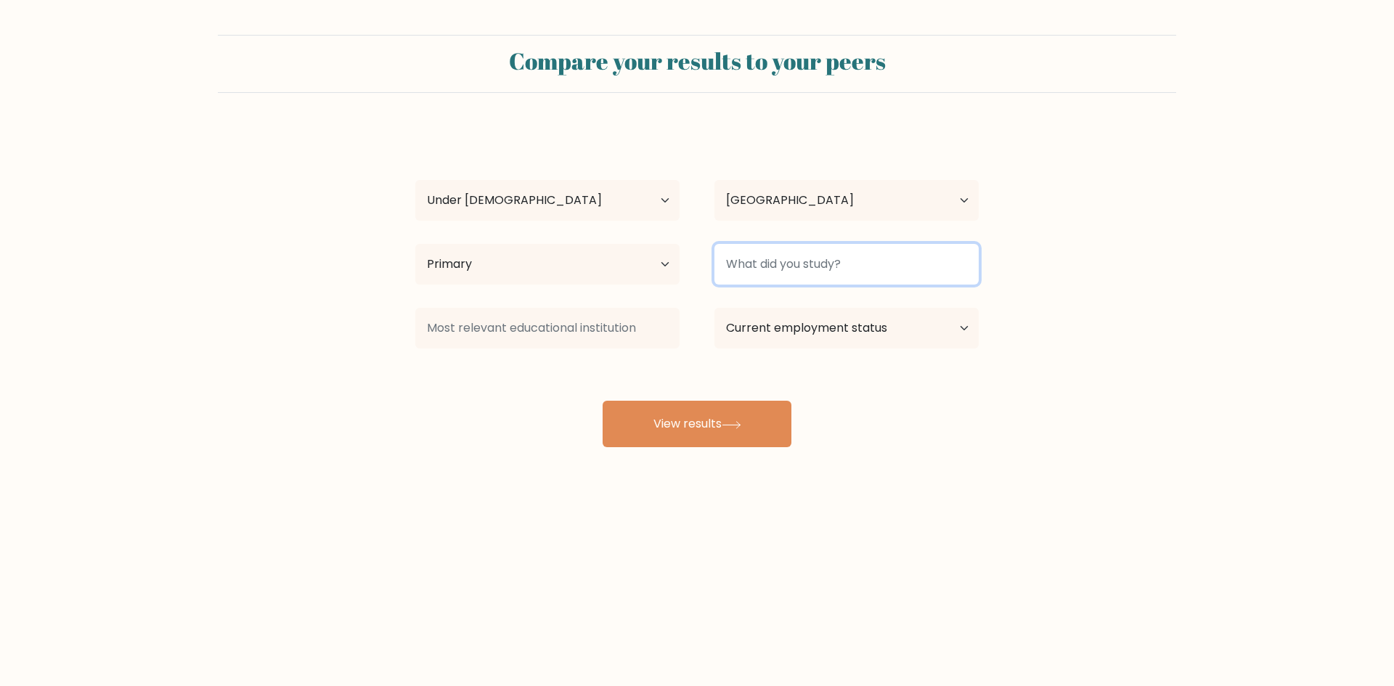
click at [810, 269] on input at bounding box center [847, 264] width 264 height 41
type input "nothing"
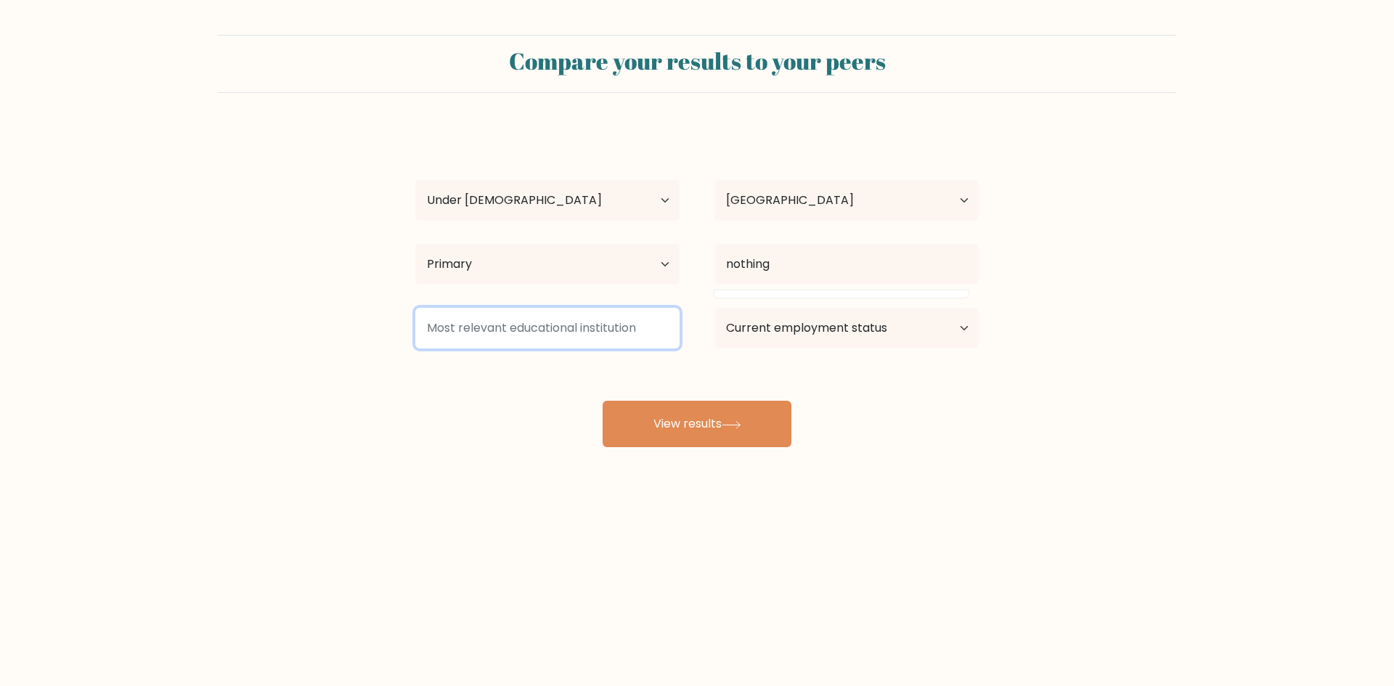
click at [597, 332] on input at bounding box center [547, 328] width 264 height 41
type input "nothing"
click at [779, 336] on select "Current employment status Employed Student Retired Other / prefer not to answer" at bounding box center [847, 328] width 264 height 41
select select "other"
click at [715, 308] on select "Current employment status Employed Student Retired Other / prefer not to answer" at bounding box center [847, 328] width 264 height 41
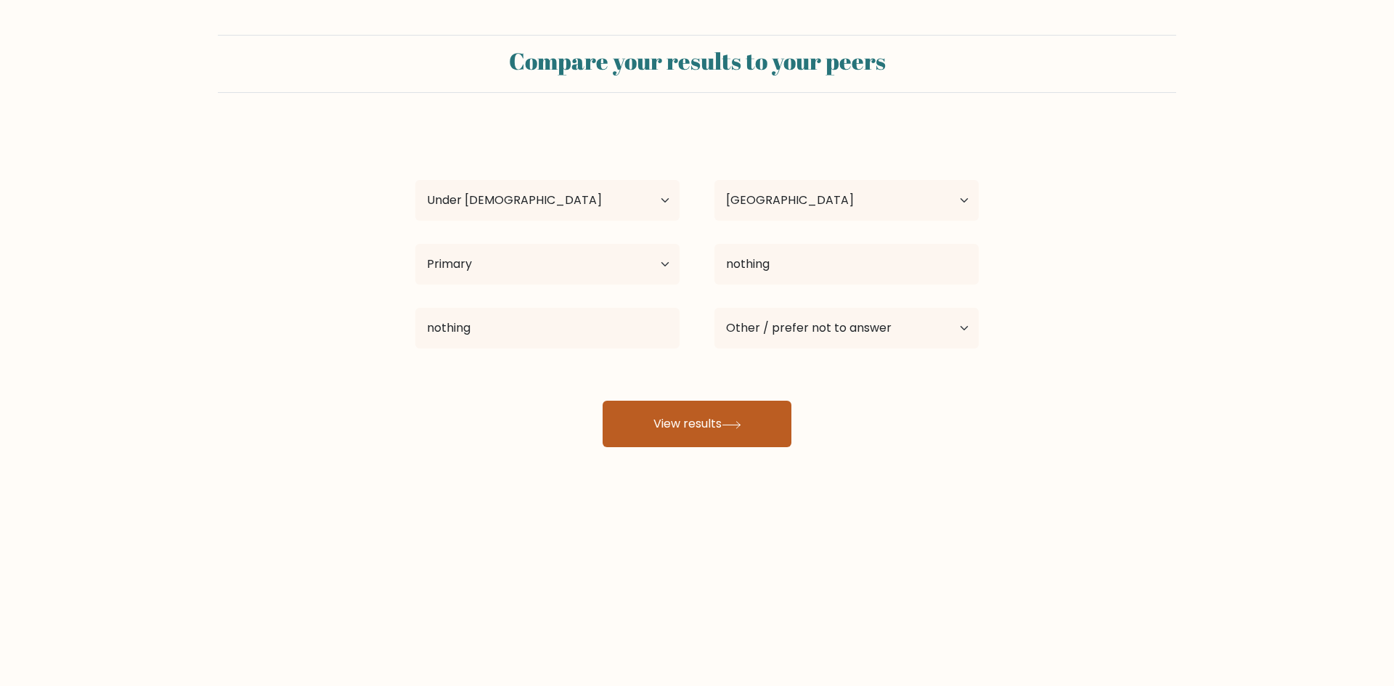
click at [710, 430] on button "View results" at bounding box center [697, 424] width 189 height 46
